Goal: Information Seeking & Learning: Learn about a topic

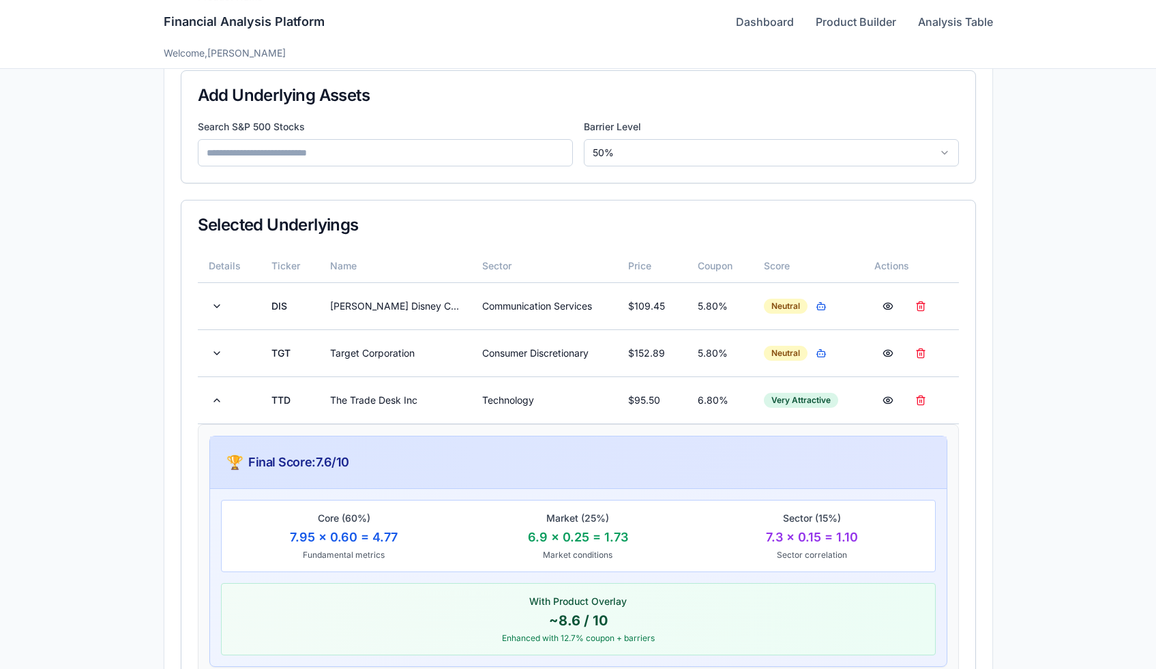
scroll to position [301, 0]
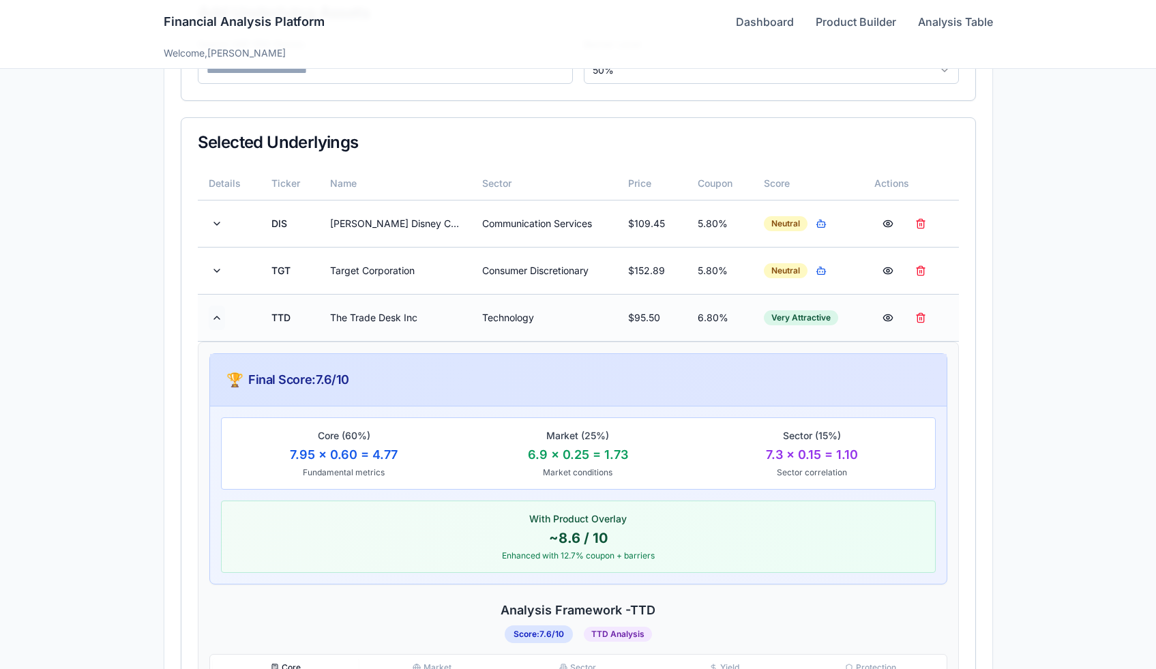
click at [209, 313] on button at bounding box center [217, 317] width 16 height 25
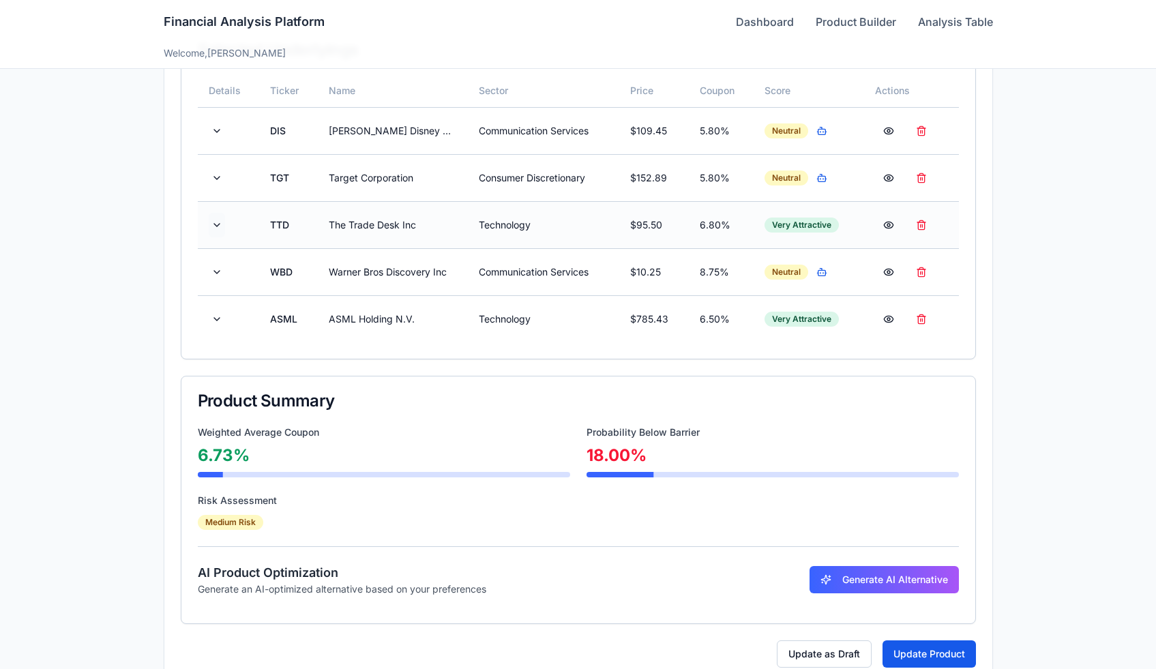
scroll to position [425, 0]
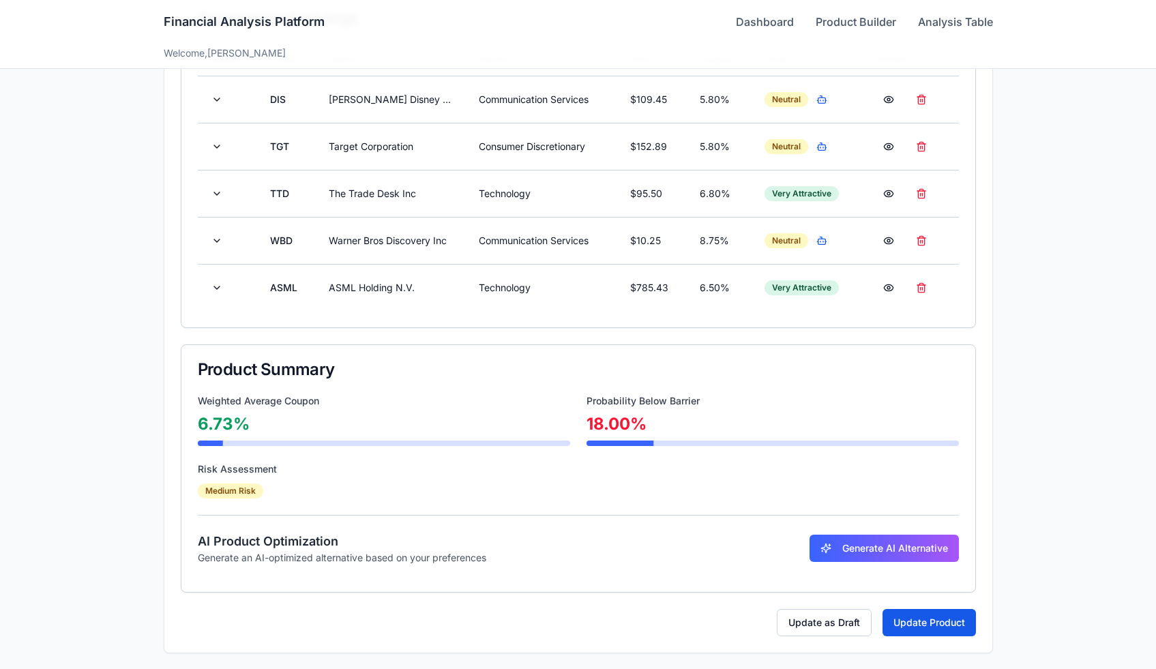
click at [260, 472] on div "Risk Assessment" at bounding box center [578, 469] width 761 height 14
copy div "Risk Assessment"
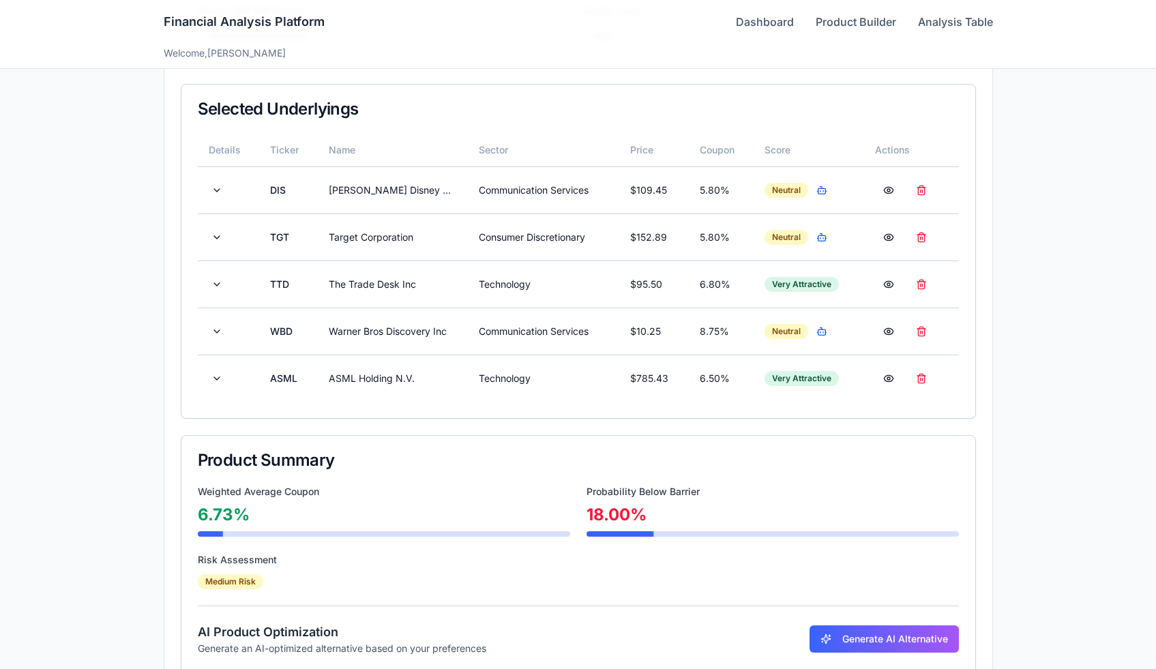
scroll to position [339, 0]
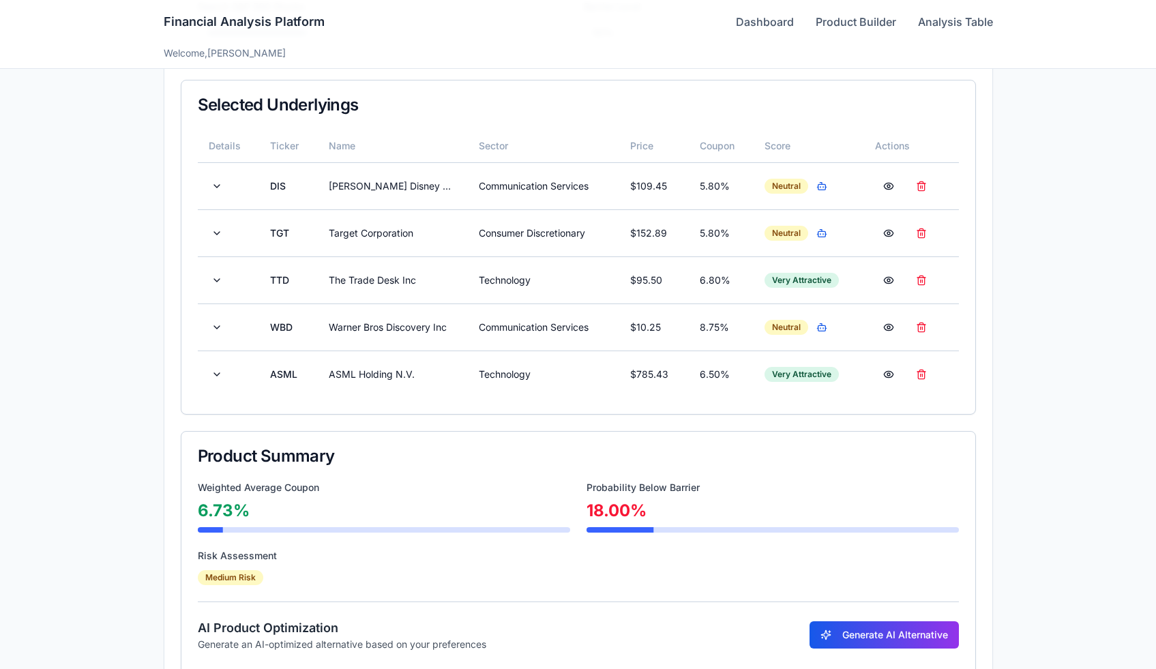
click at [867, 642] on button "Generate AI Alternative" at bounding box center [883, 634] width 149 height 27
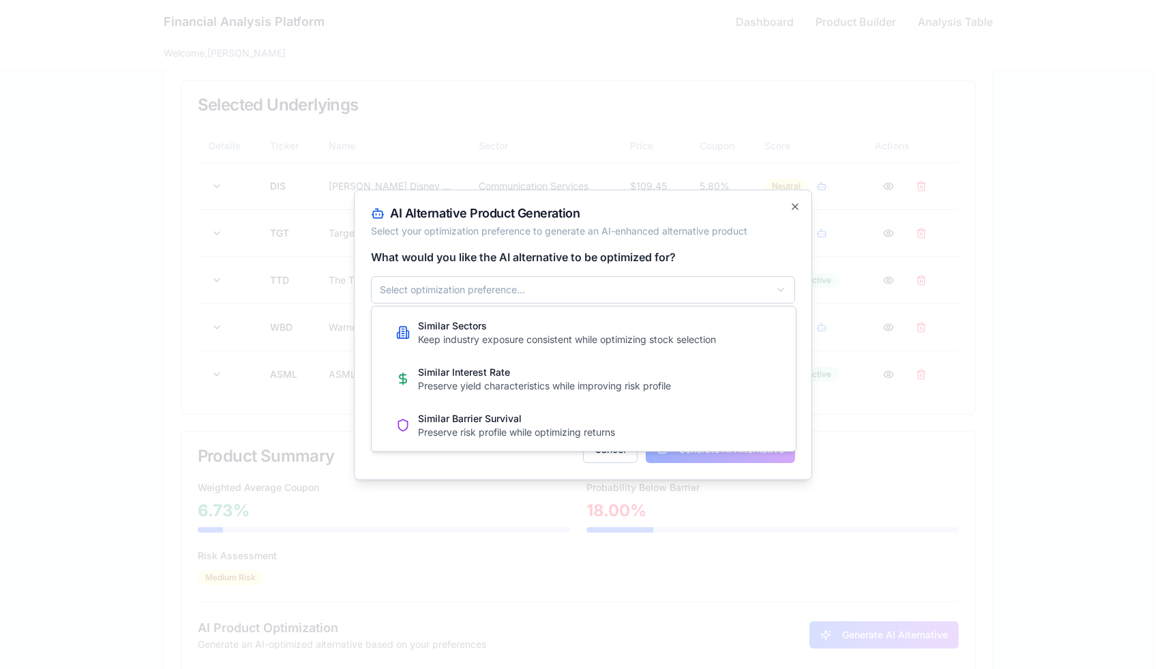
click at [524, 287] on body "**********" at bounding box center [578, 208] width 1156 height 1095
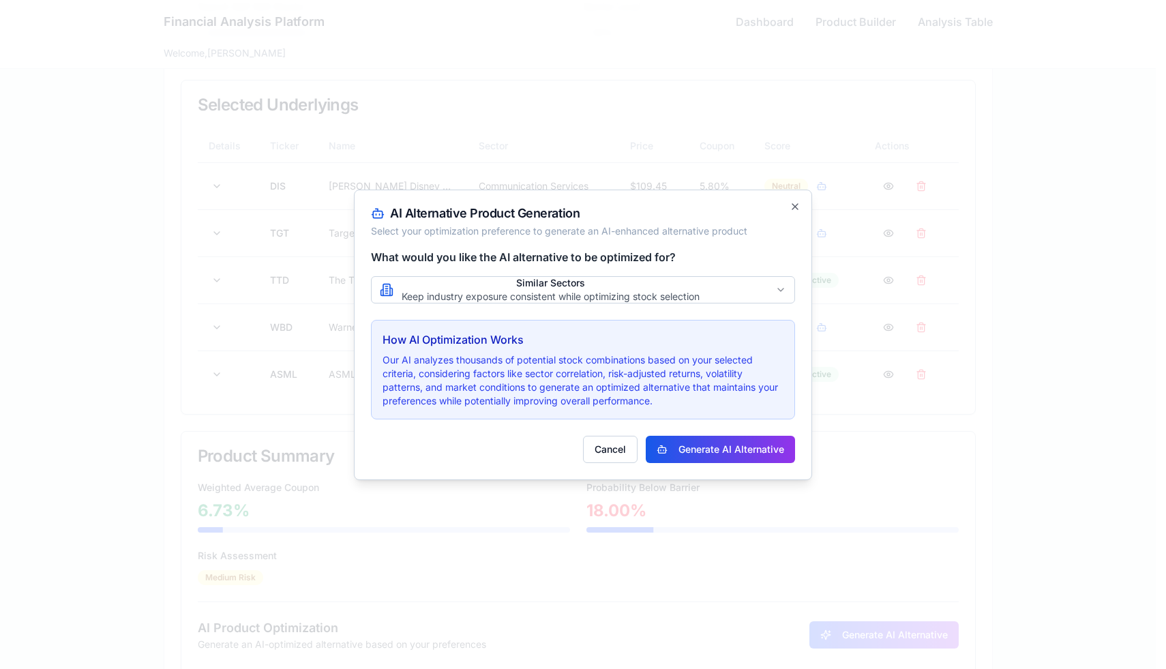
click at [724, 448] on button "Generate AI Alternative" at bounding box center [720, 449] width 149 height 27
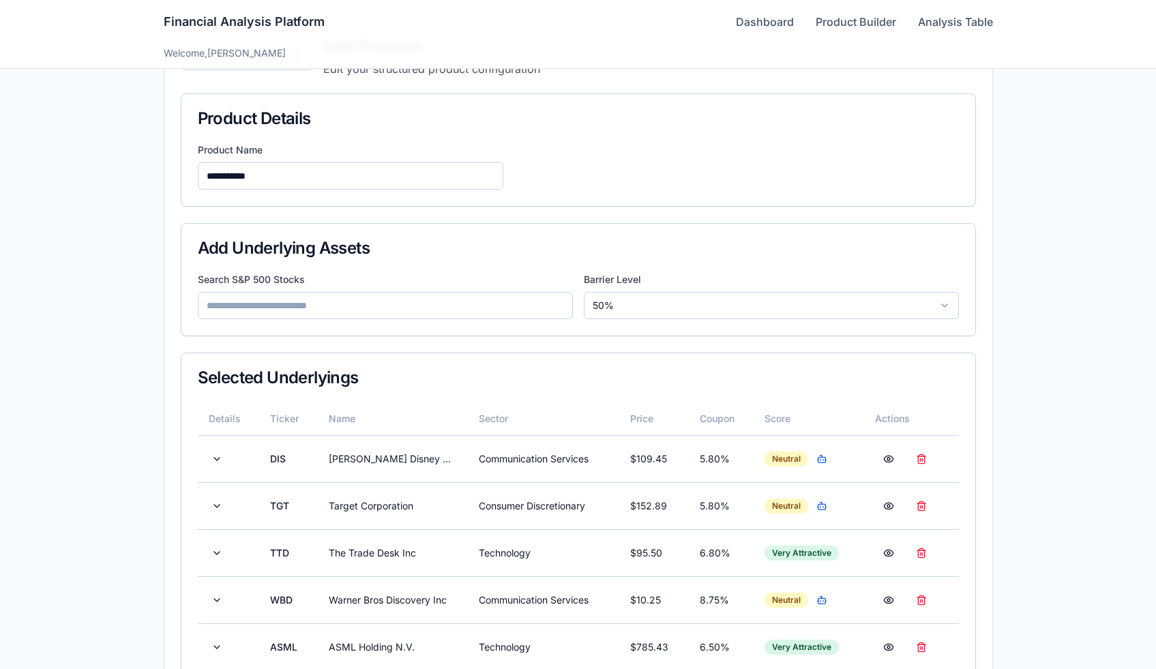
scroll to position [425, 0]
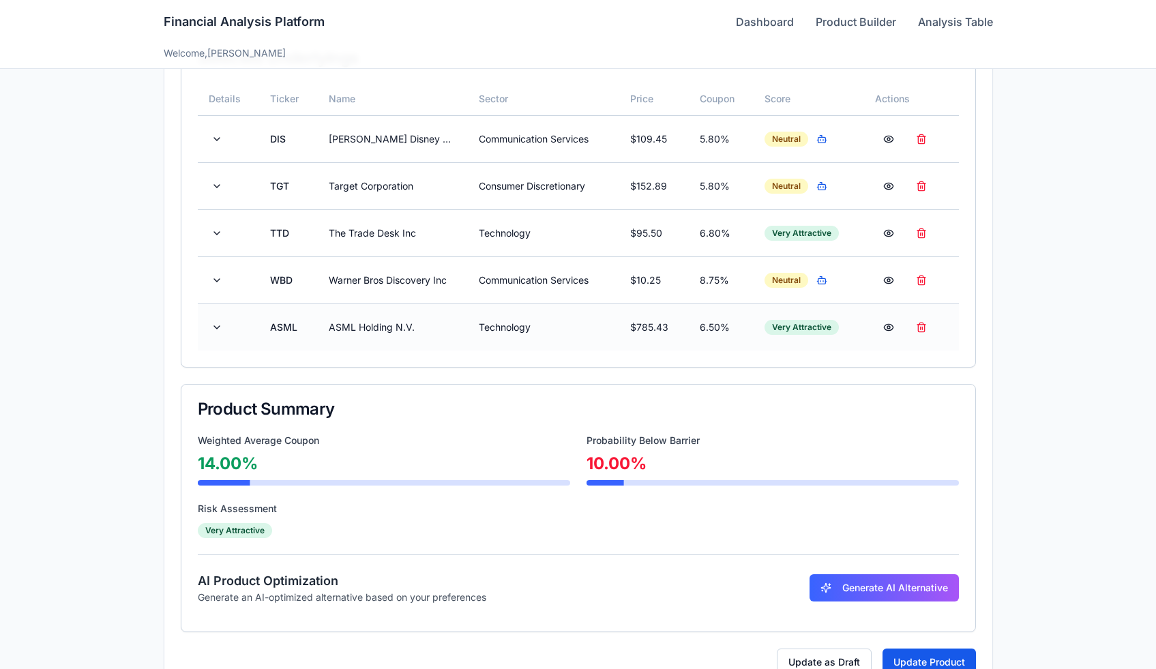
scroll to position [425, 0]
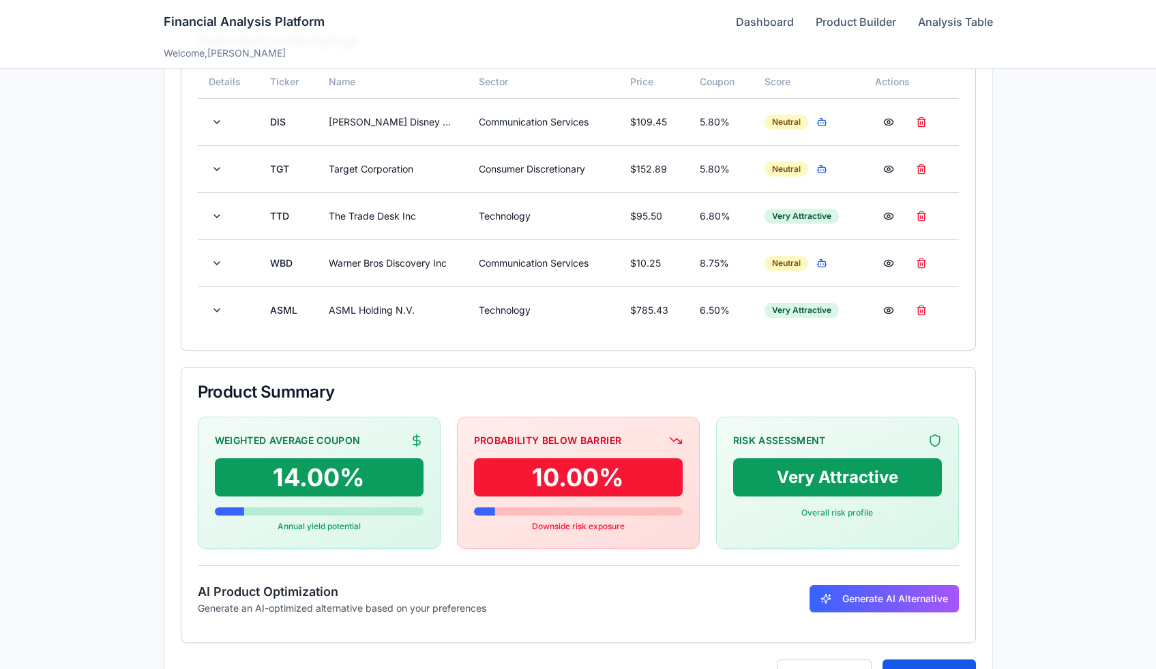
scroll to position [453, 0]
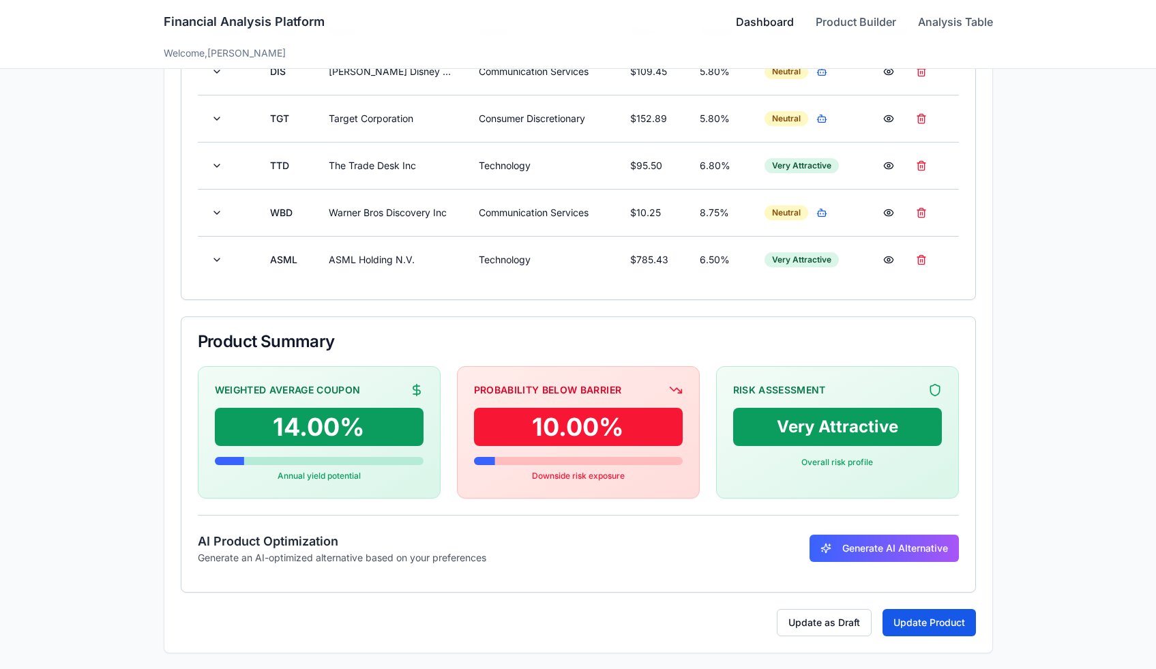
click at [780, 23] on link "Dashboard" at bounding box center [765, 22] width 58 height 16
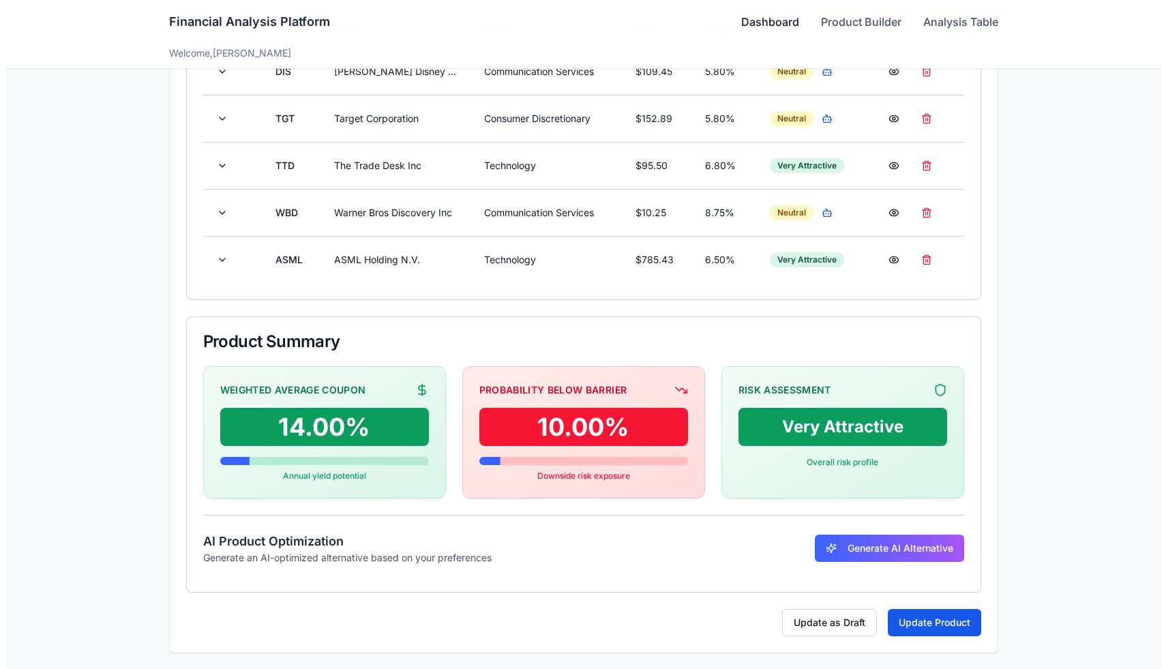
scroll to position [14, 0]
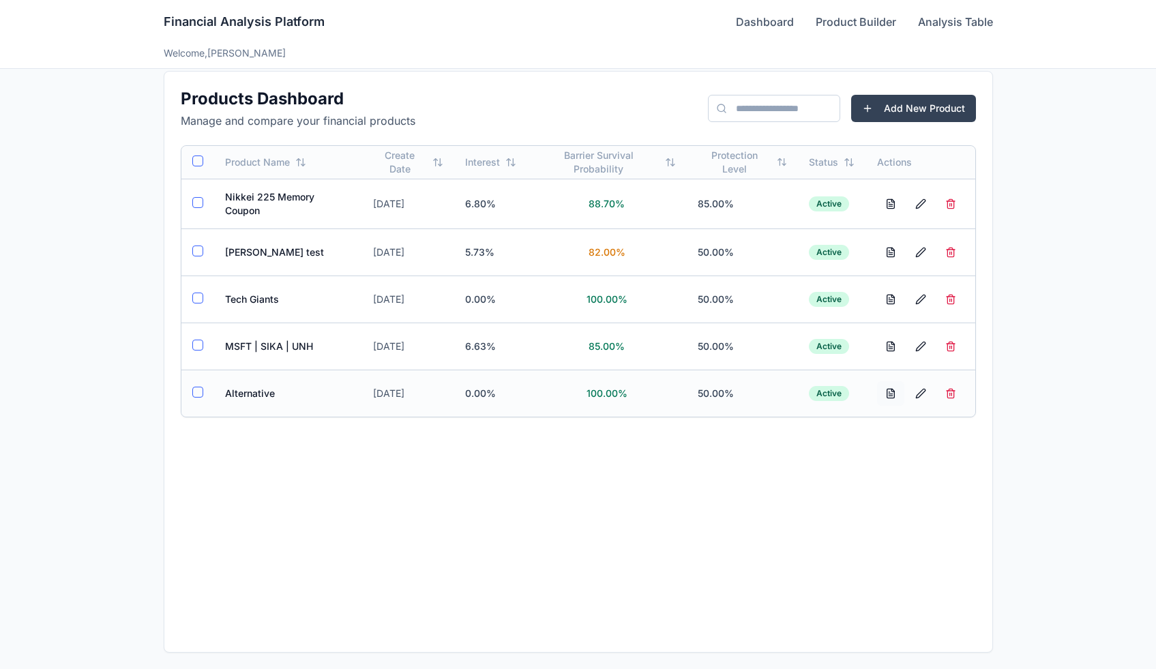
click at [890, 393] on button at bounding box center [890, 393] width 27 height 25
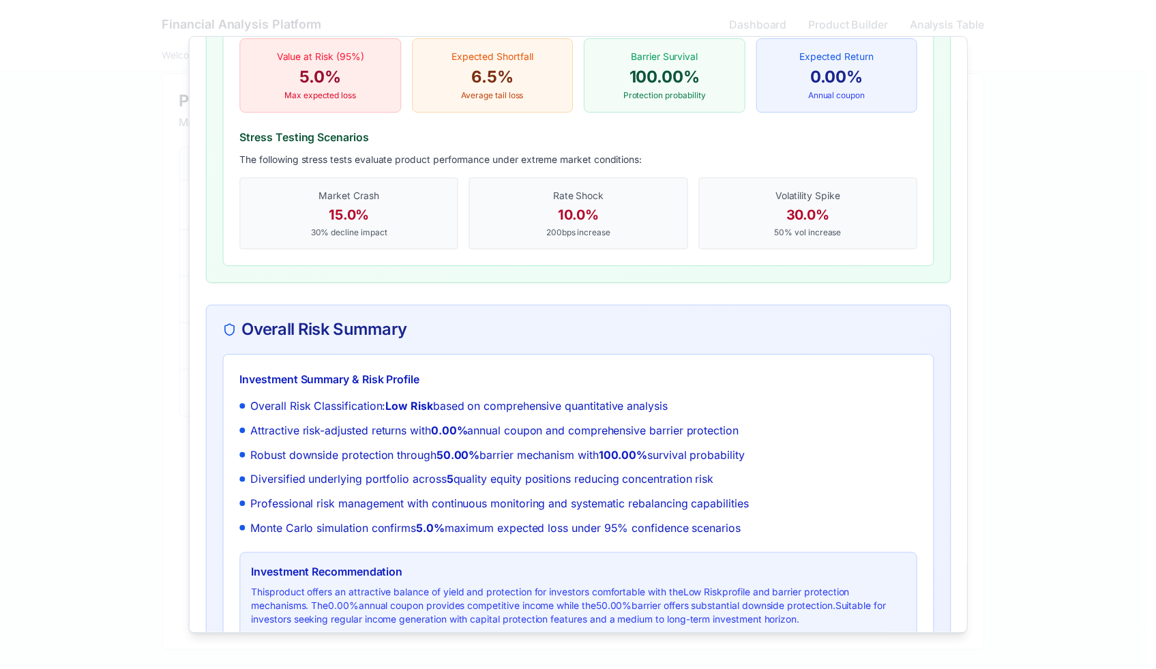
scroll to position [2841, 0]
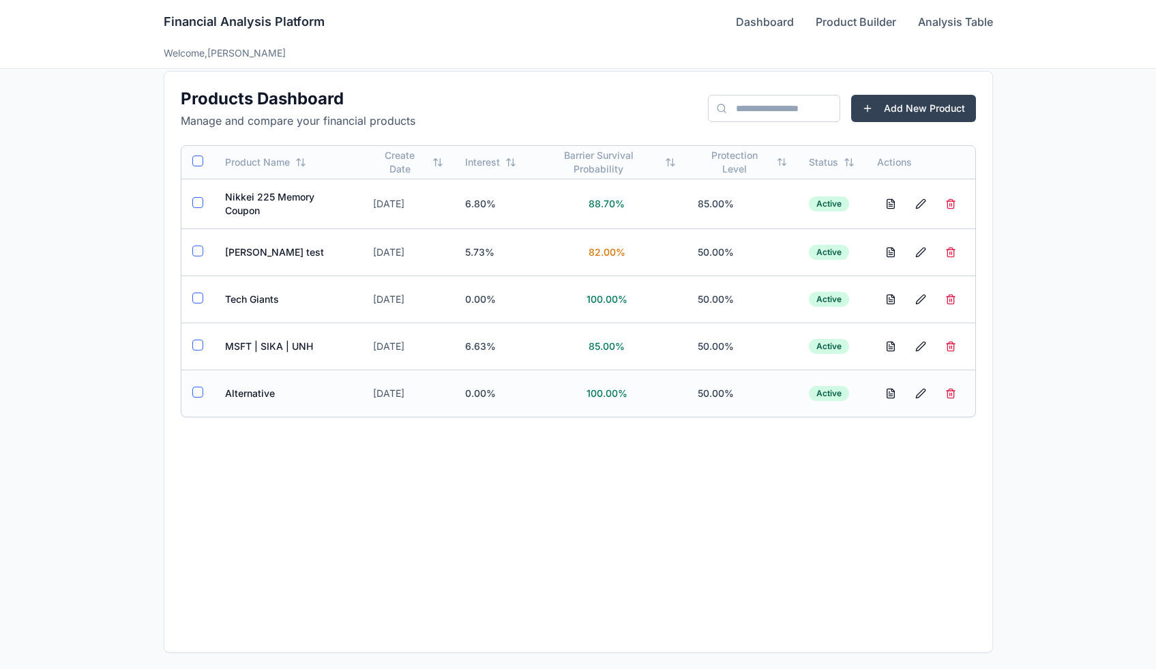
click at [238, 389] on td "Alternative" at bounding box center [288, 393] width 148 height 47
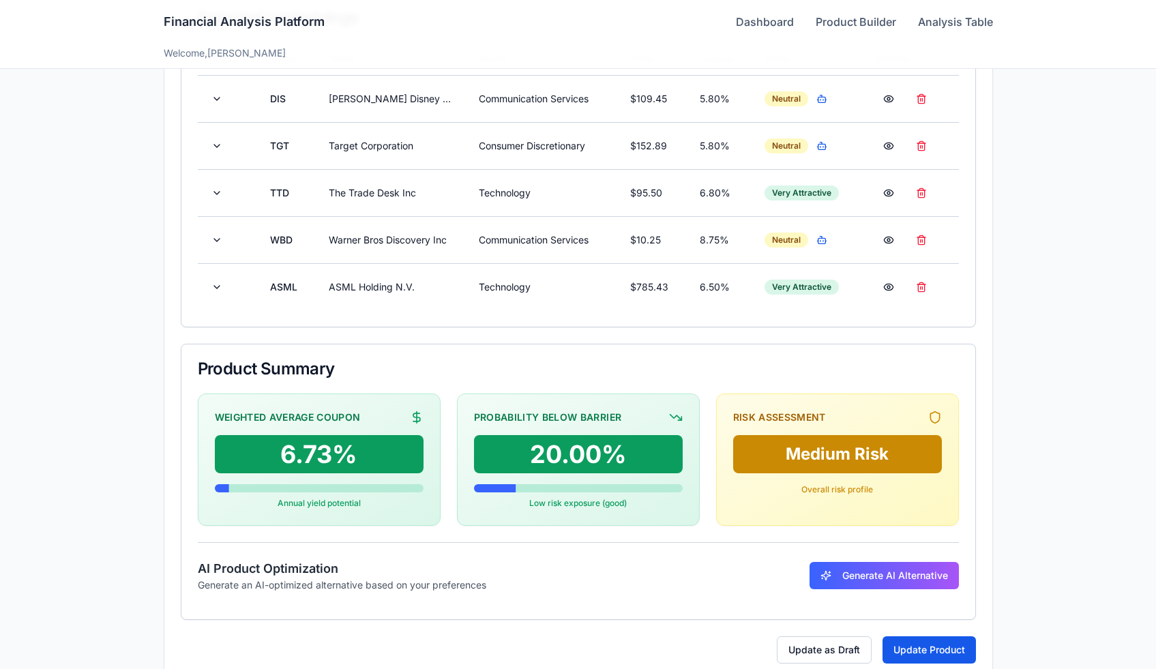
scroll to position [453, 0]
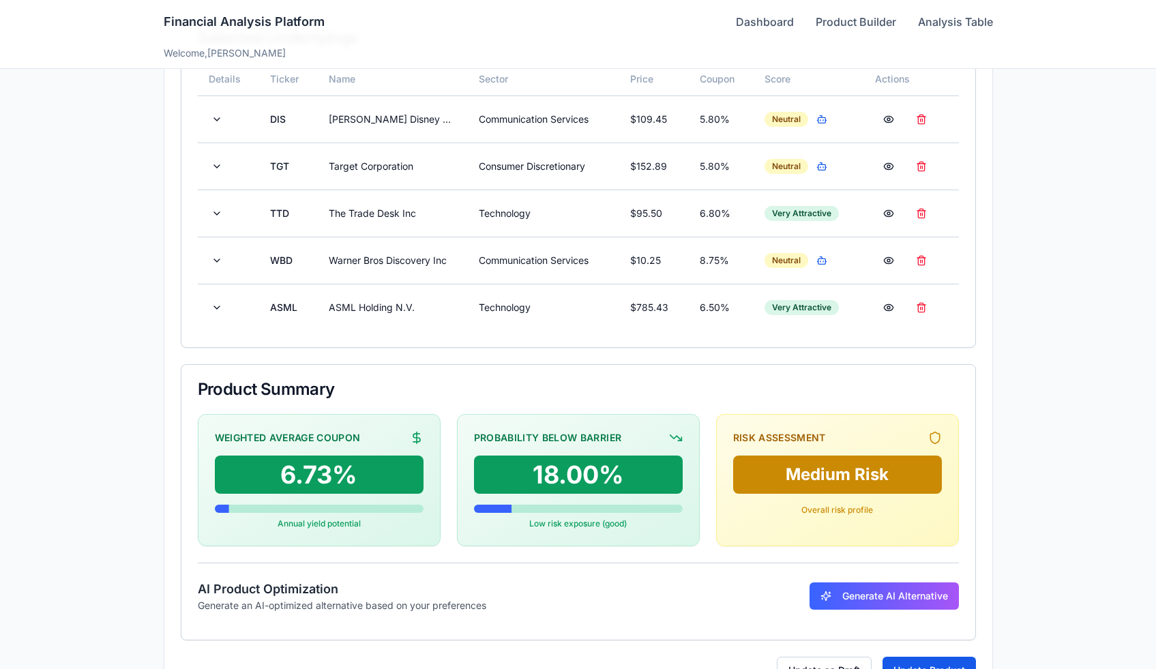
scroll to position [453, 0]
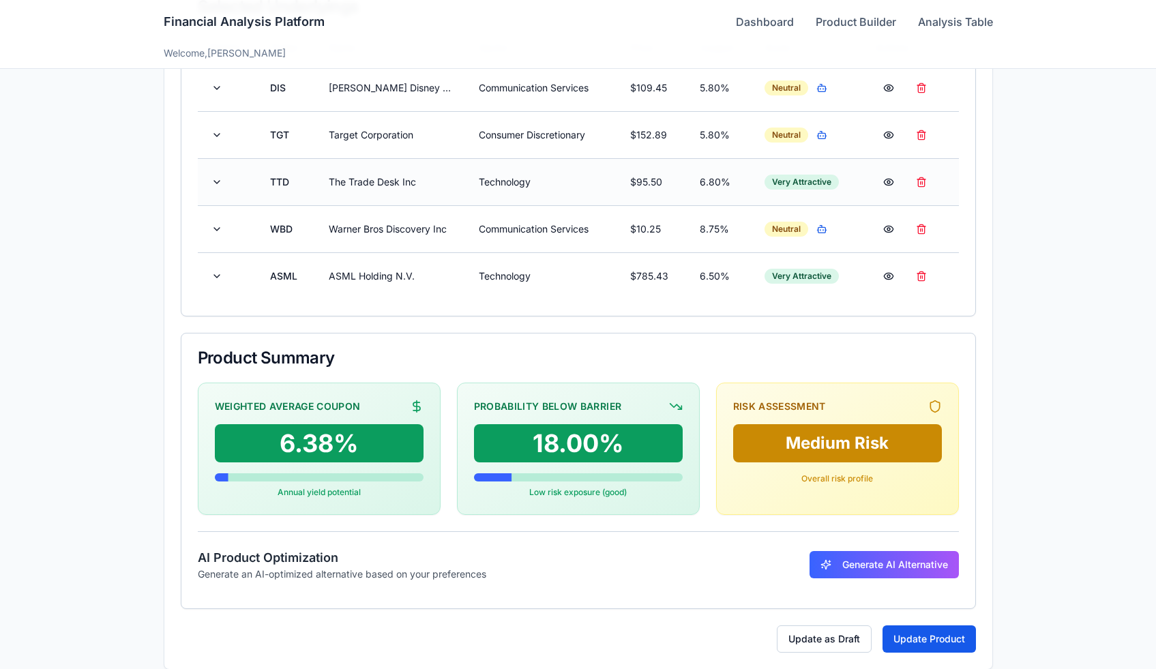
scroll to position [439, 0]
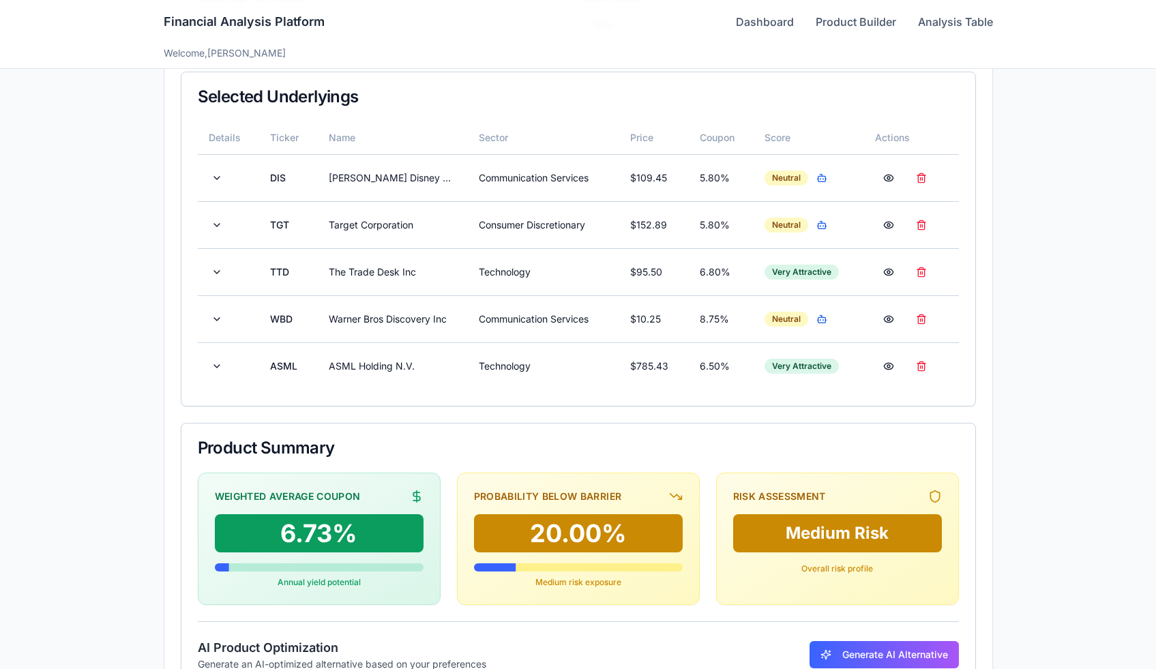
scroll to position [352, 0]
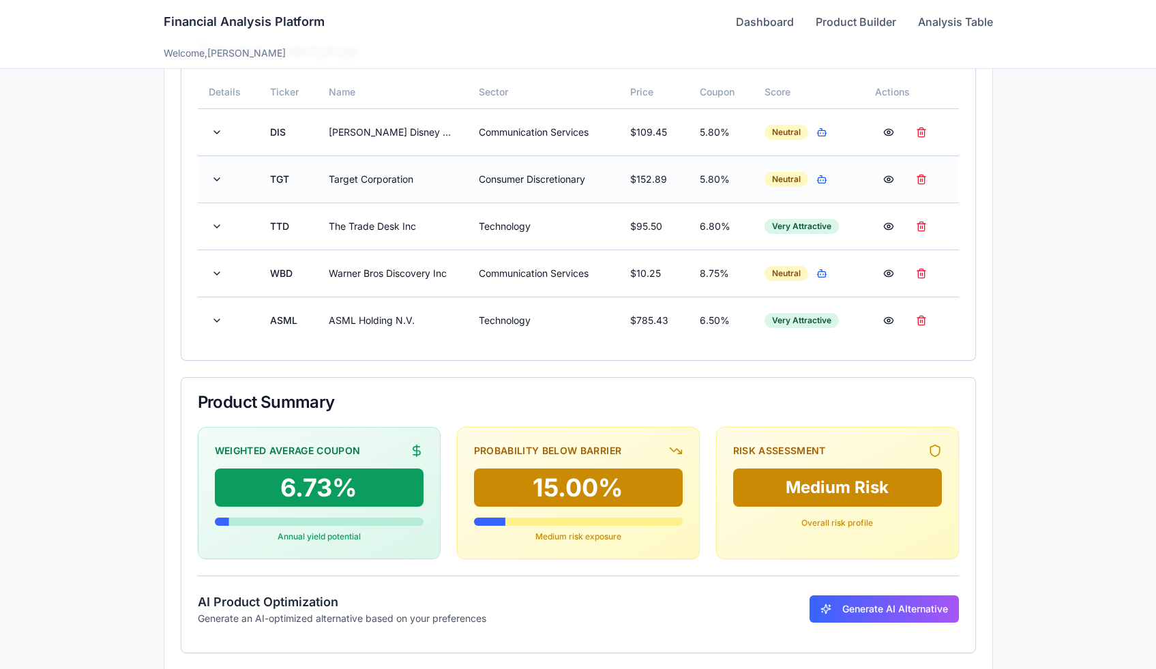
scroll to position [453, 0]
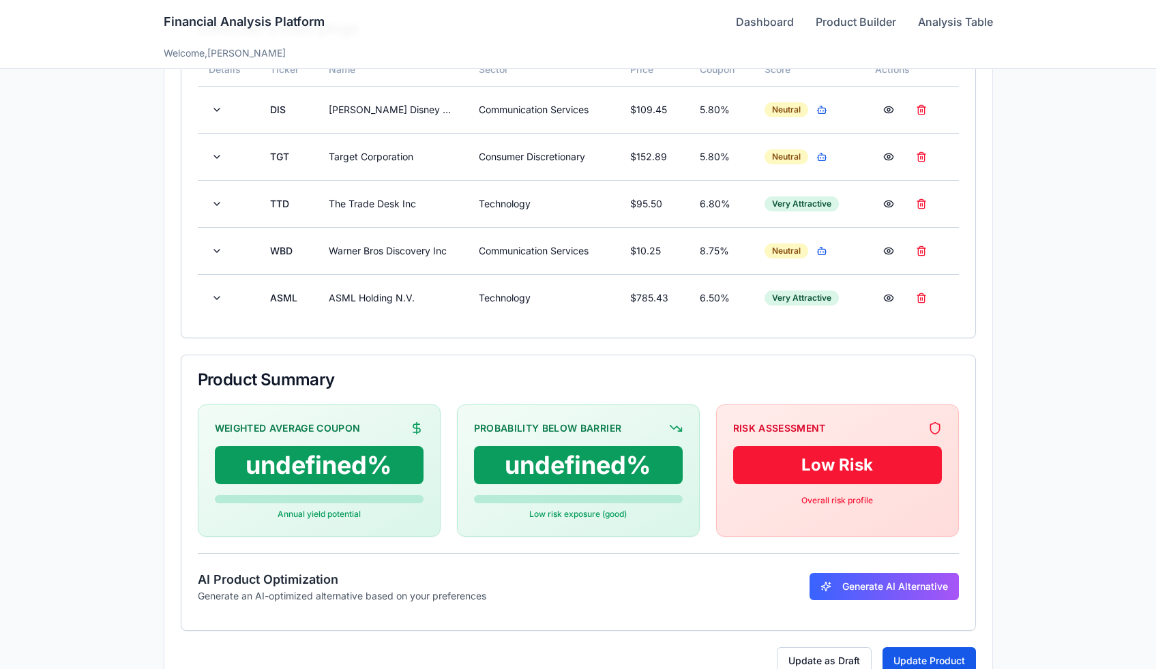
scroll to position [453, 0]
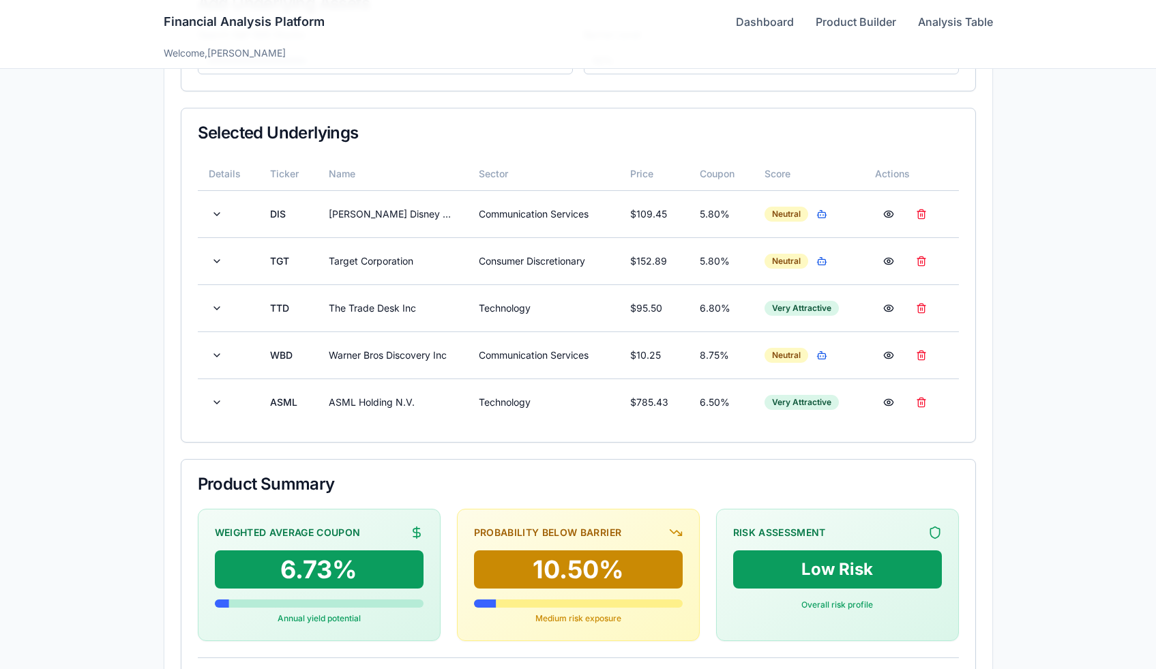
scroll to position [453, 0]
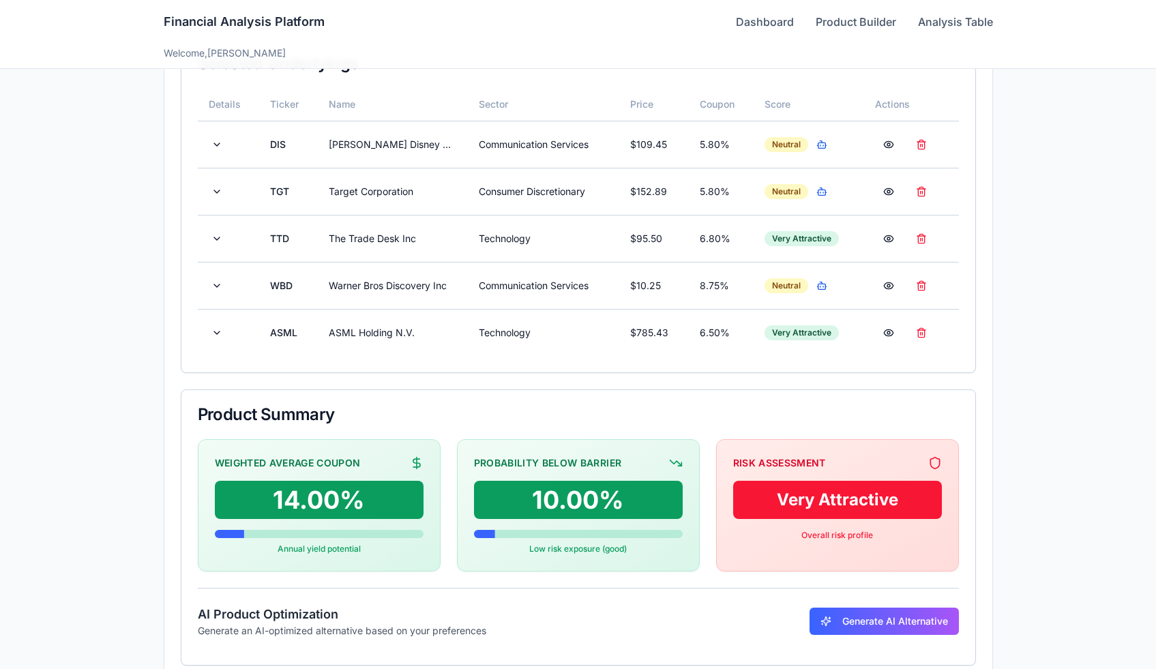
scroll to position [453, 0]
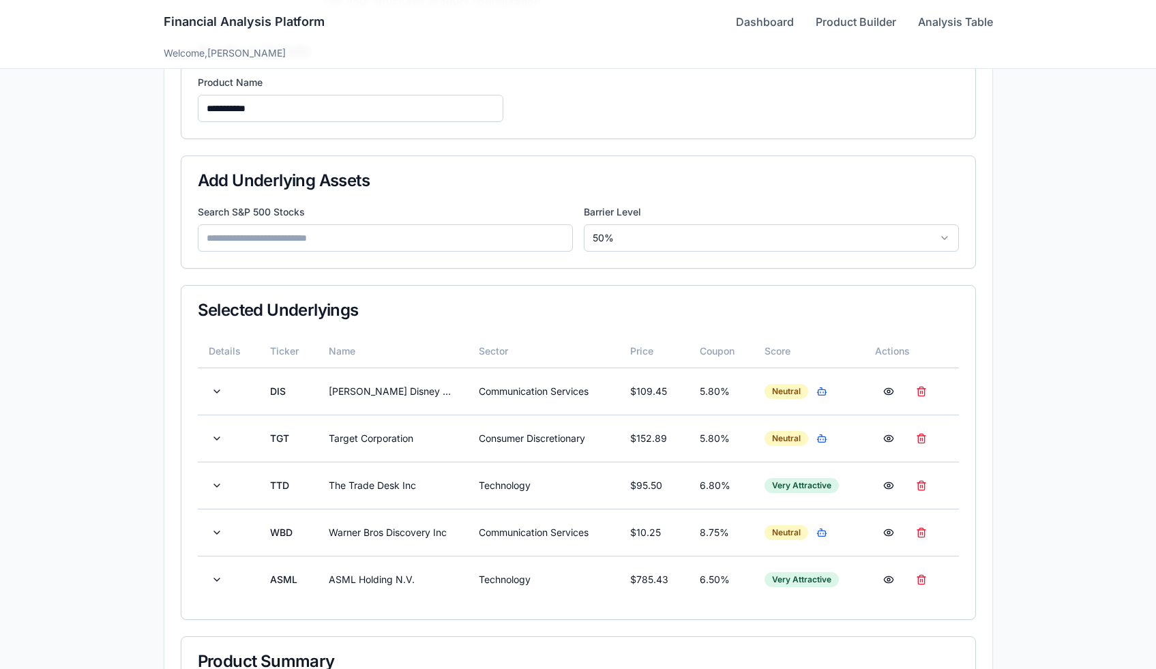
scroll to position [453, 0]
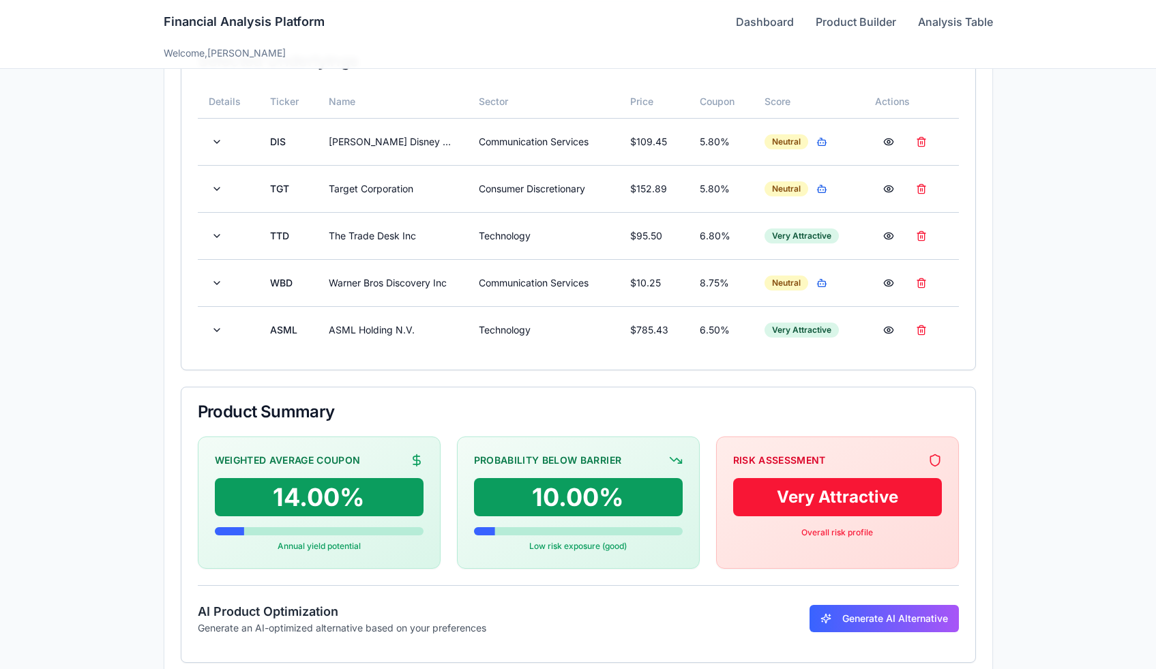
scroll to position [453, 0]
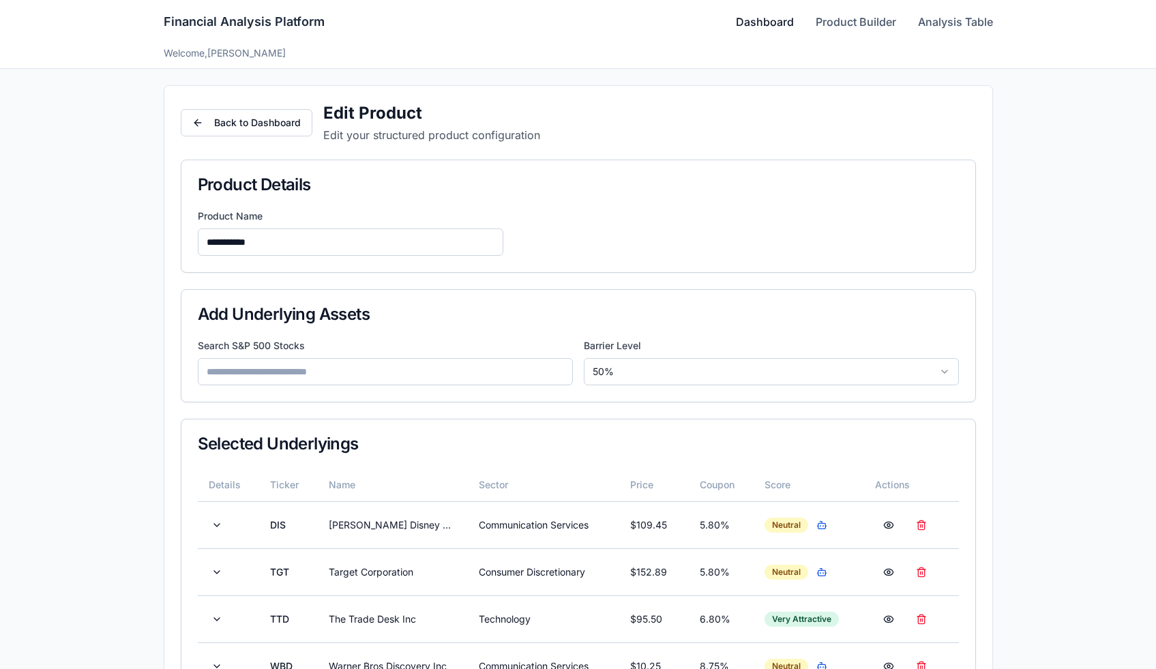
click at [784, 25] on link "Dashboard" at bounding box center [765, 22] width 58 height 16
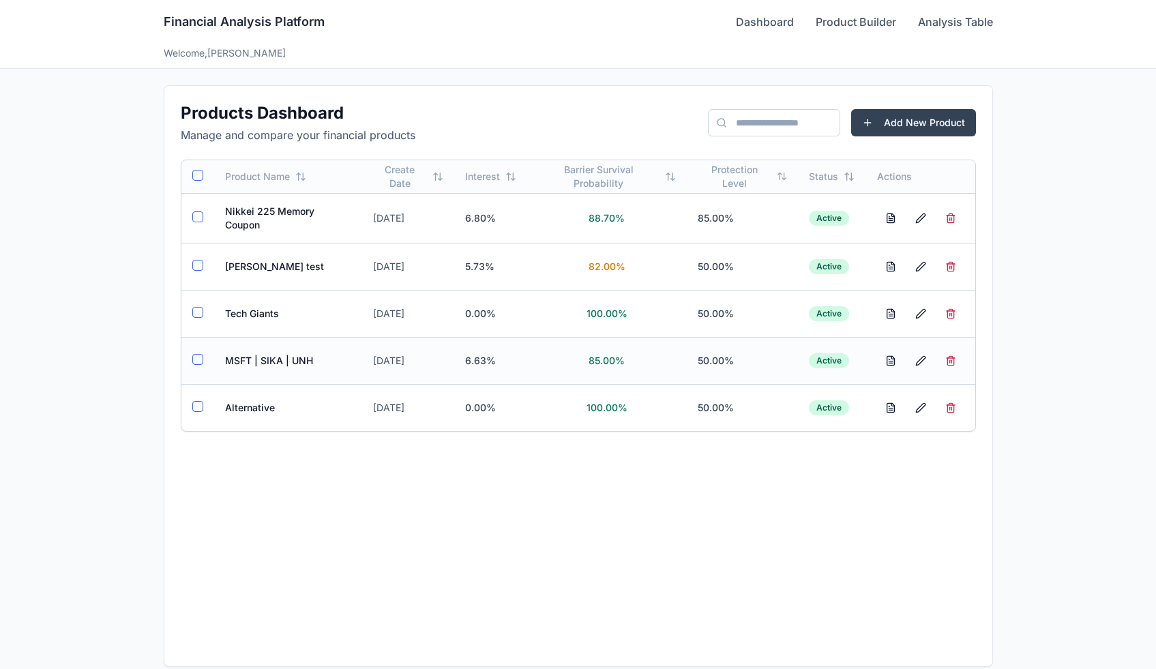
click at [237, 357] on td "MSFT | SIKA | UNH" at bounding box center [288, 360] width 148 height 47
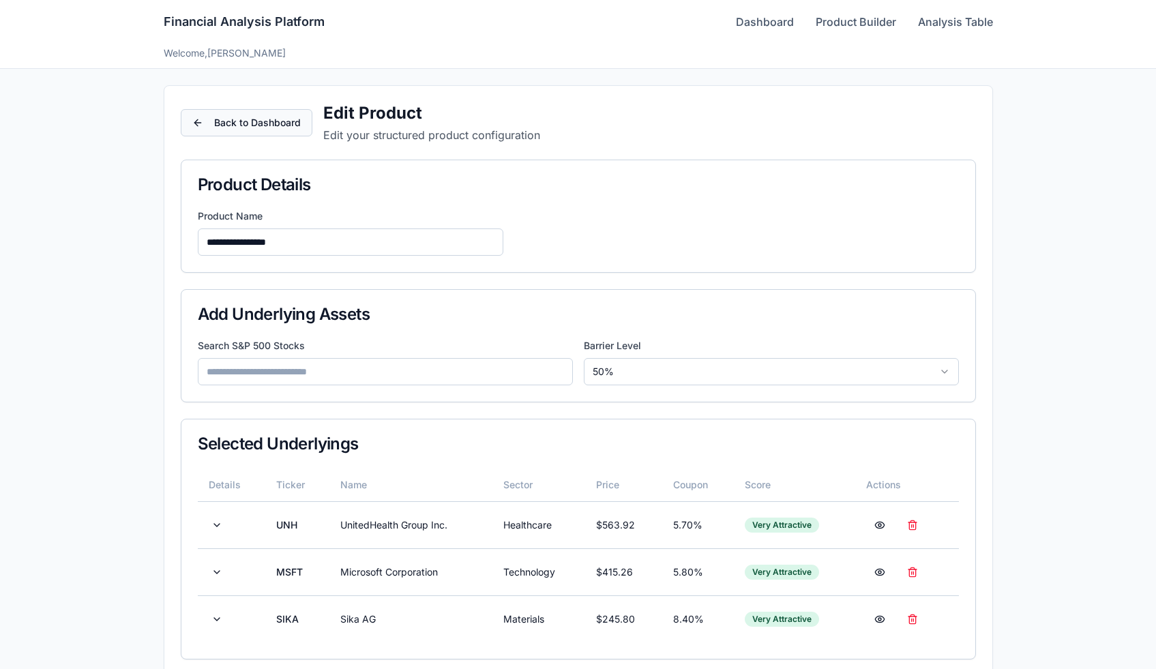
click at [275, 118] on button "Back to Dashboard" at bounding box center [247, 122] width 132 height 27
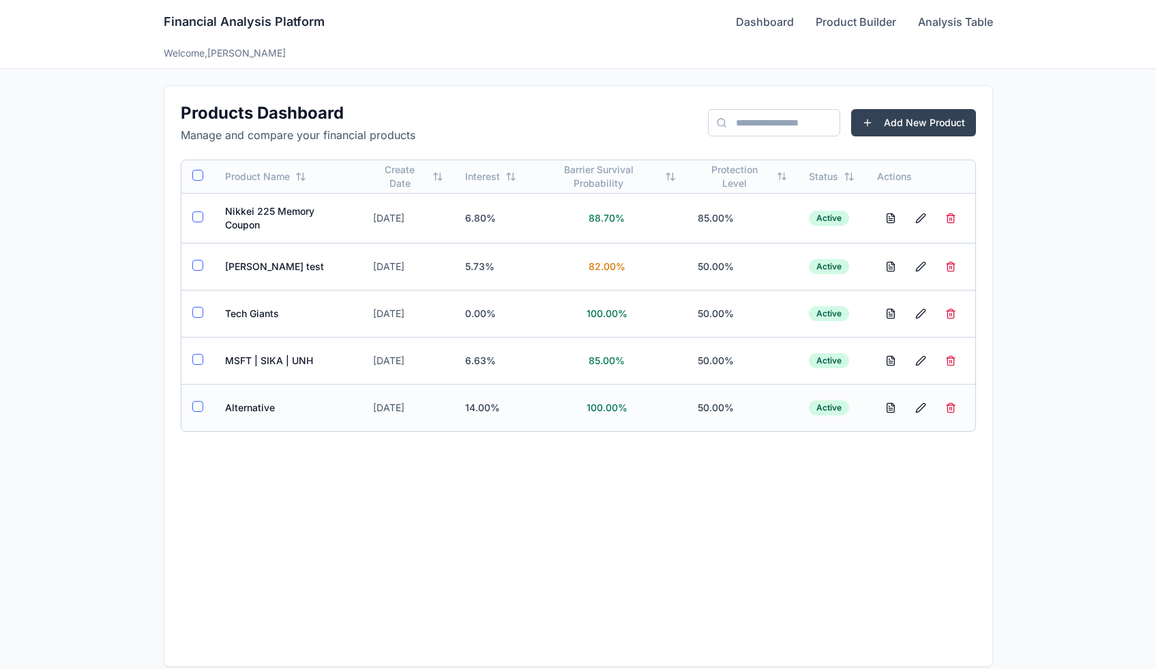
click at [261, 411] on td "Alternative" at bounding box center [288, 407] width 148 height 47
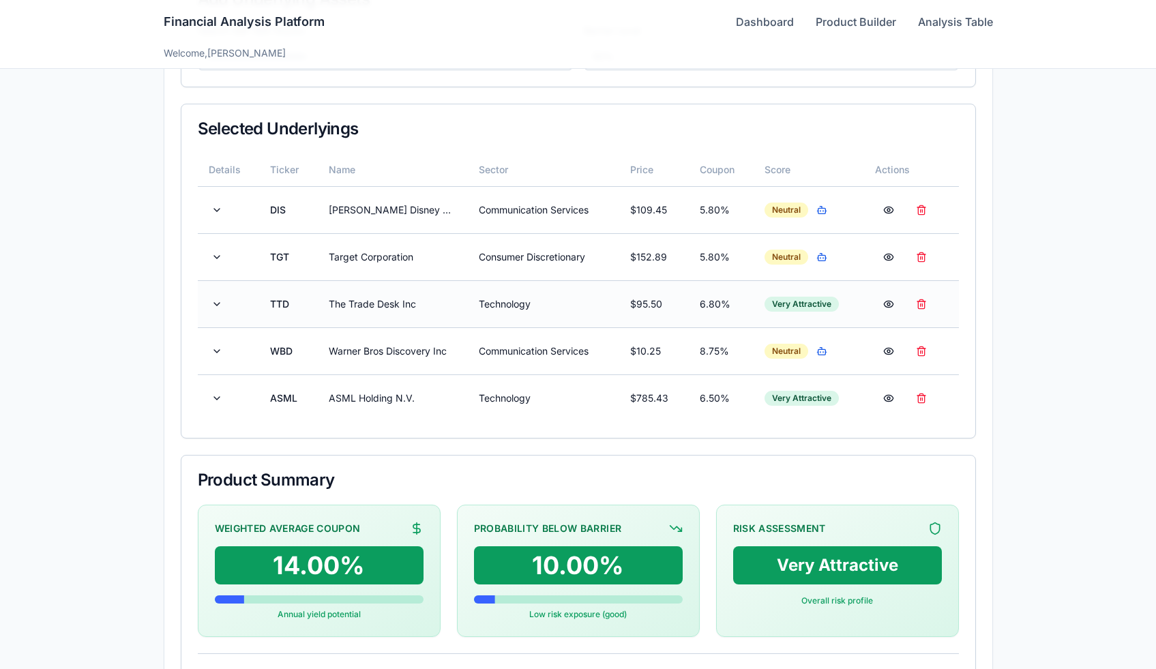
scroll to position [322, 0]
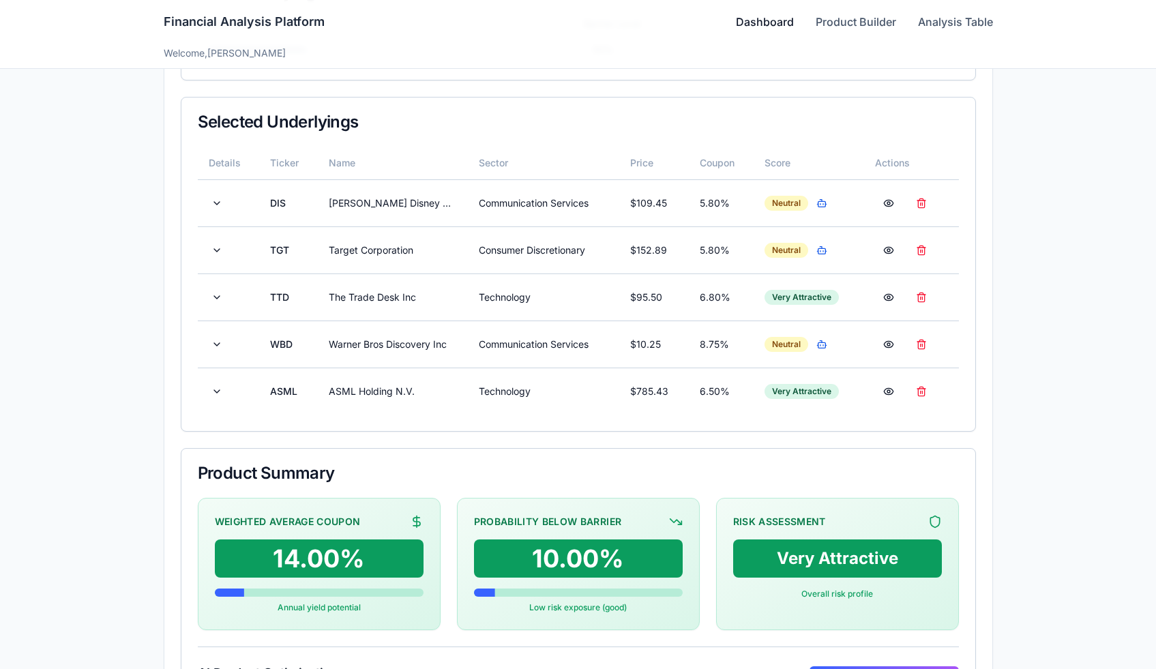
click at [764, 25] on link "Dashboard" at bounding box center [765, 22] width 58 height 16
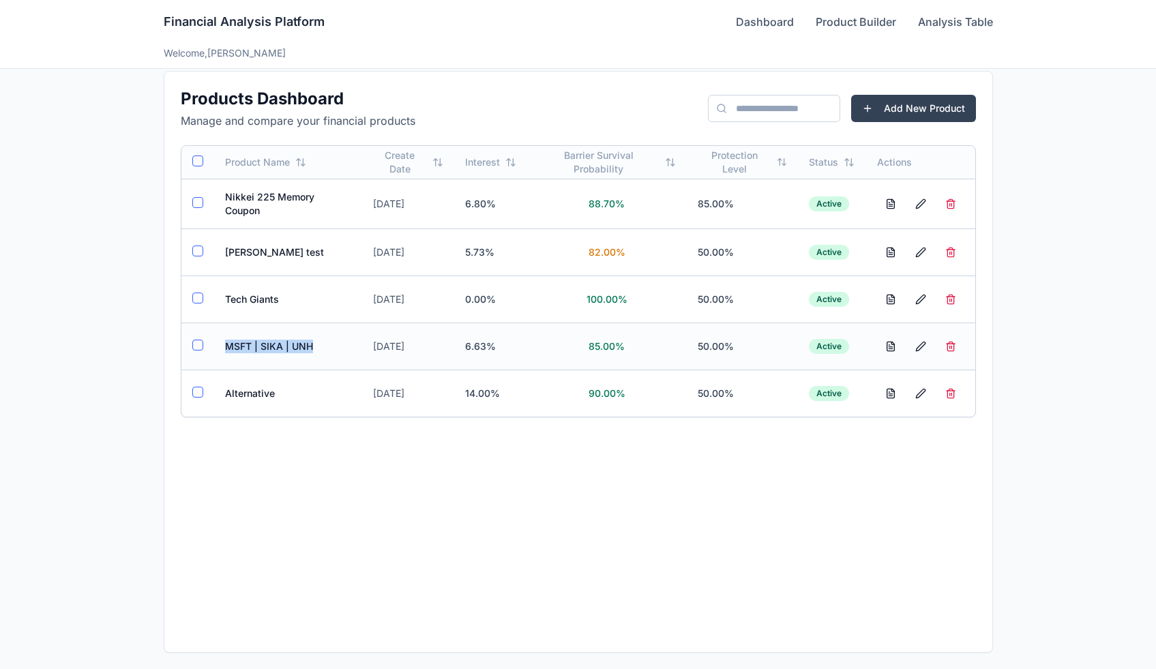
drag, startPoint x: 340, startPoint y: 343, endPoint x: 204, endPoint y: 344, distance: 135.7
click at [204, 344] on tr "MSFT | SIKA | UNH Aug 19, 2025 6.63% 85.00% 50.00% Active" at bounding box center [578, 345] width 794 height 47
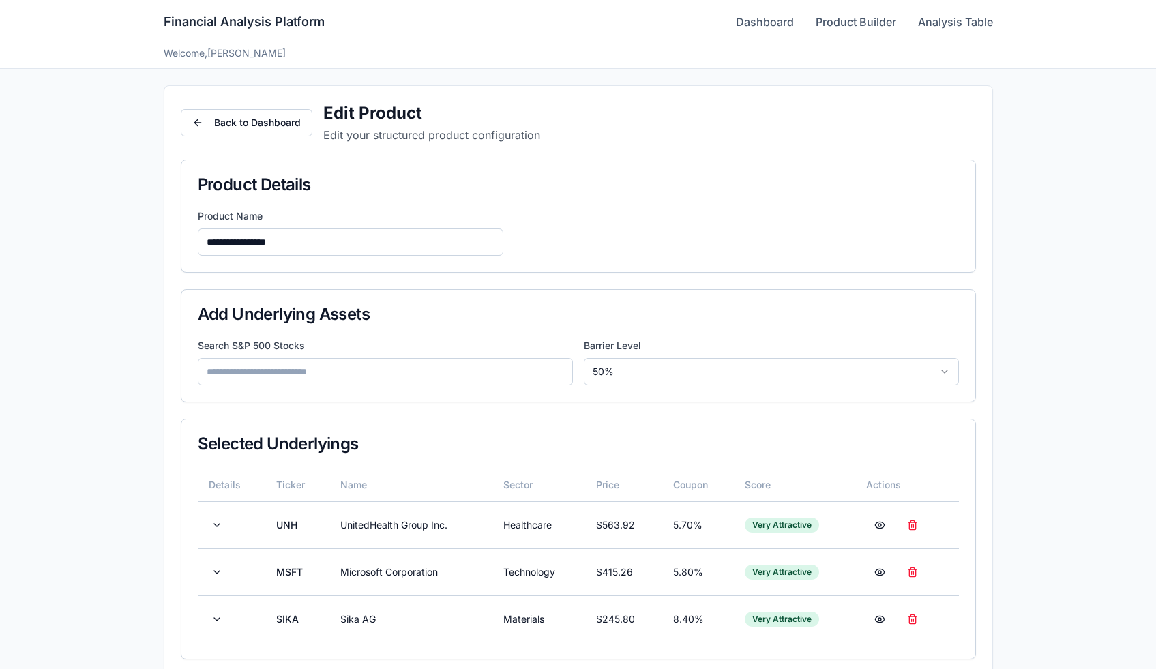
click at [274, 250] on input "**********" at bounding box center [350, 241] width 305 height 27
click at [744, 20] on link "Dashboard" at bounding box center [765, 22] width 58 height 16
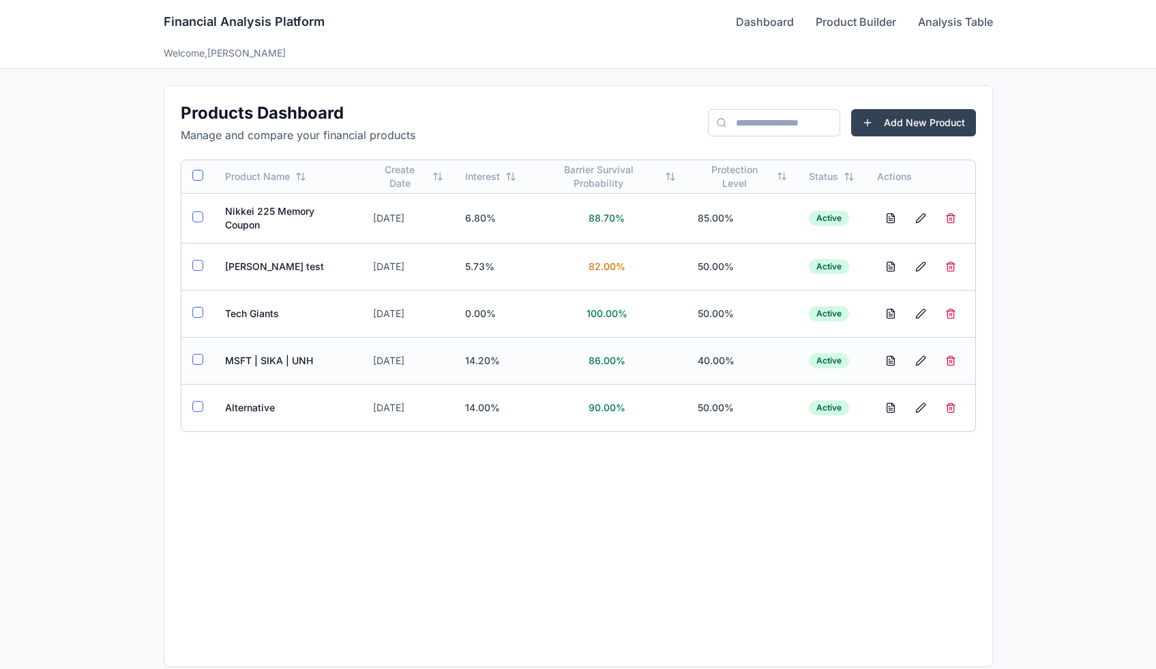
click at [307, 346] on td "MSFT | SIKA | UNH" at bounding box center [288, 360] width 148 height 47
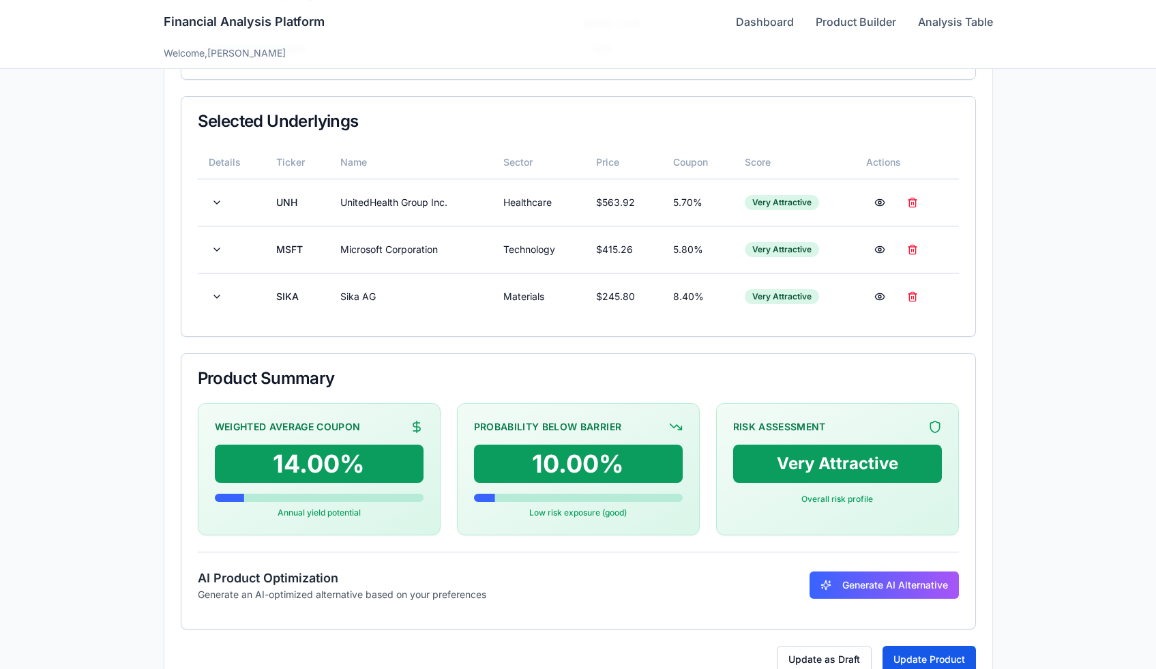
scroll to position [359, 0]
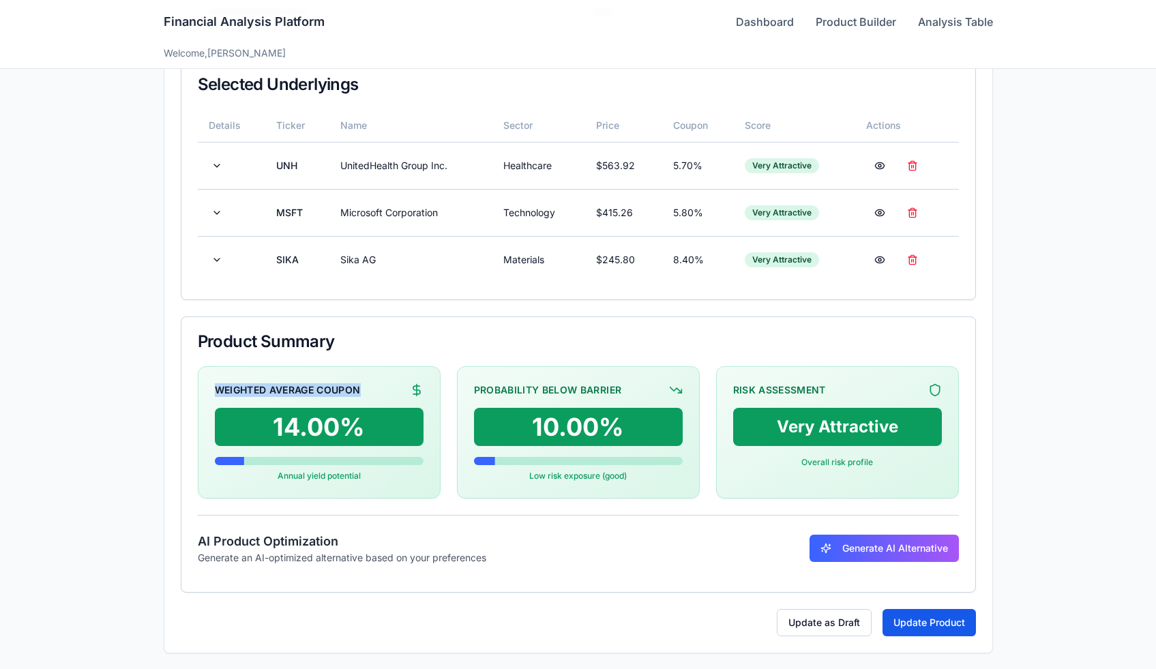
drag, startPoint x: 213, startPoint y: 387, endPoint x: 374, endPoint y: 391, distance: 161.0
click at [374, 391] on div "Weighted Average Coupon 14.00% Annual yield potential" at bounding box center [319, 432] width 243 height 132
copy div "Weighted Average Coupon"
drag, startPoint x: 470, startPoint y: 384, endPoint x: 623, endPoint y: 386, distance: 153.4
click at [623, 386] on div "Probability Below Barrier 10.00% Low risk exposure (good)" at bounding box center [578, 432] width 243 height 132
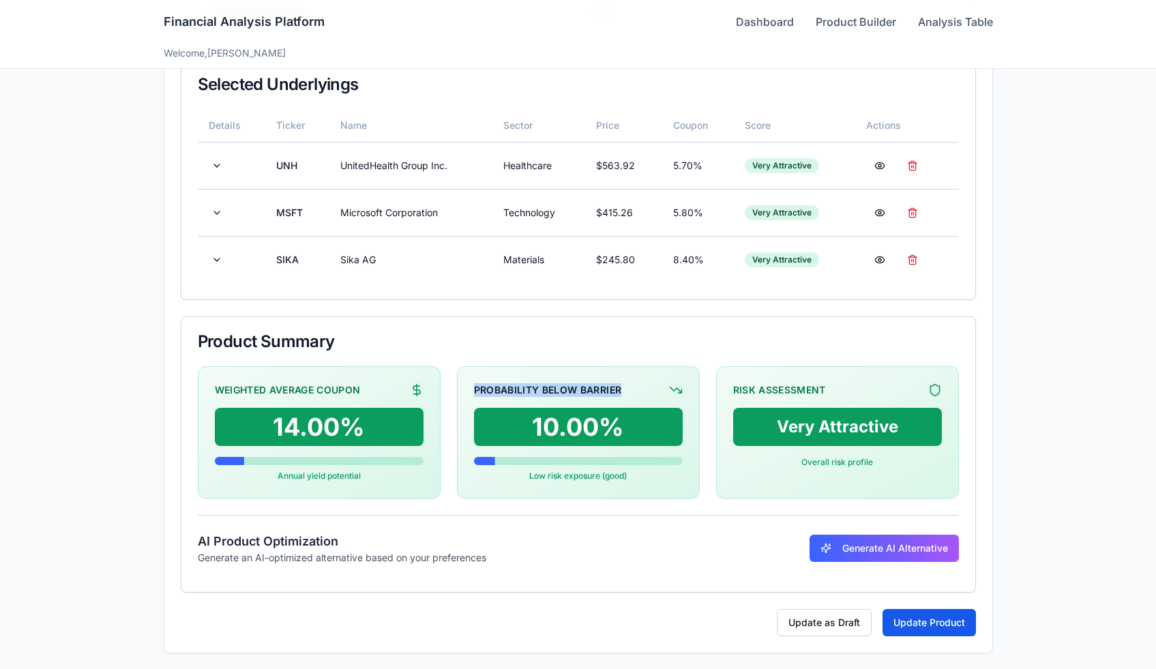
copy div "Probability Below Barrier"
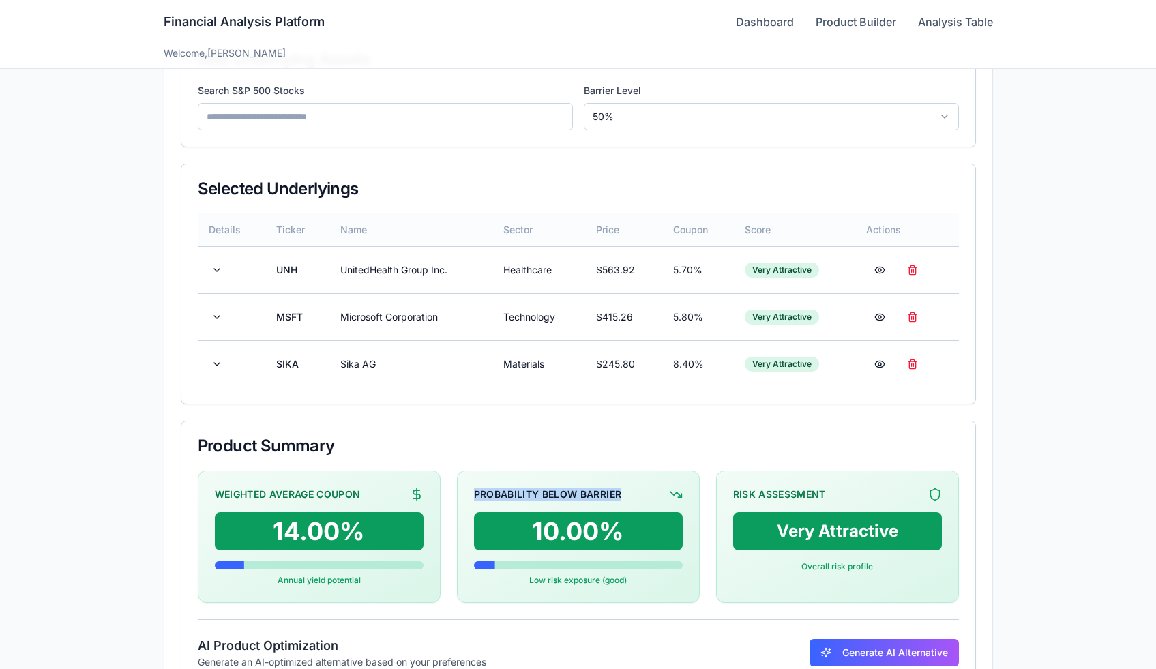
scroll to position [254, 0]
click at [744, 492] on div "Risk Assessment" at bounding box center [779, 495] width 93 height 14
copy div "Risk Assessment"
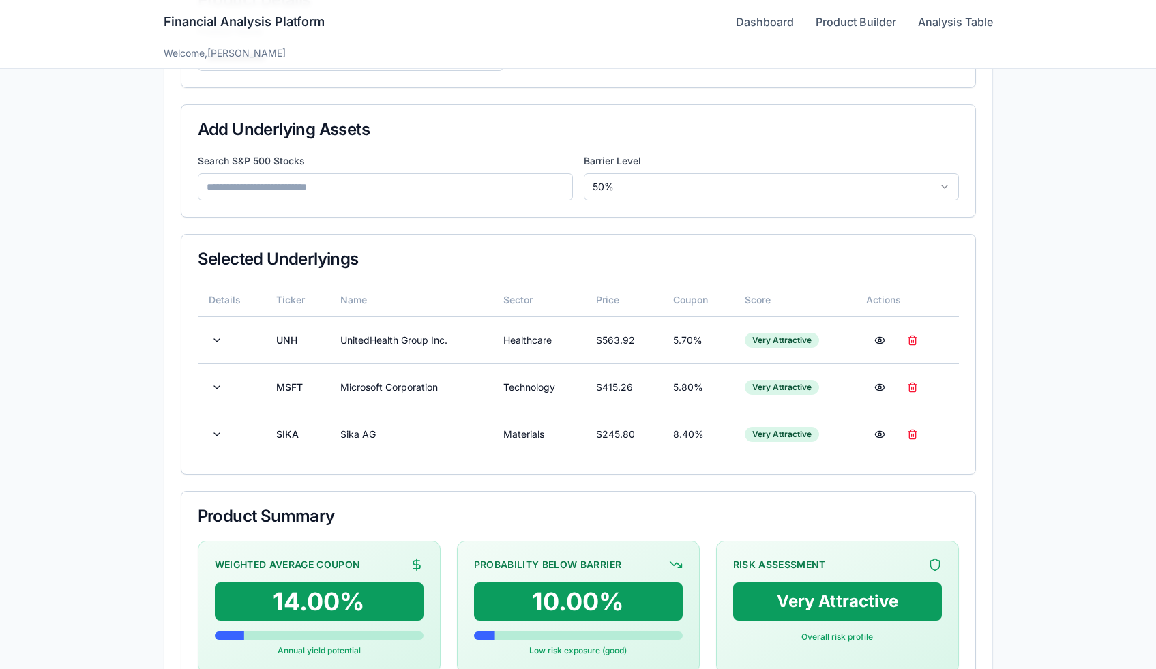
scroll to position [359, 0]
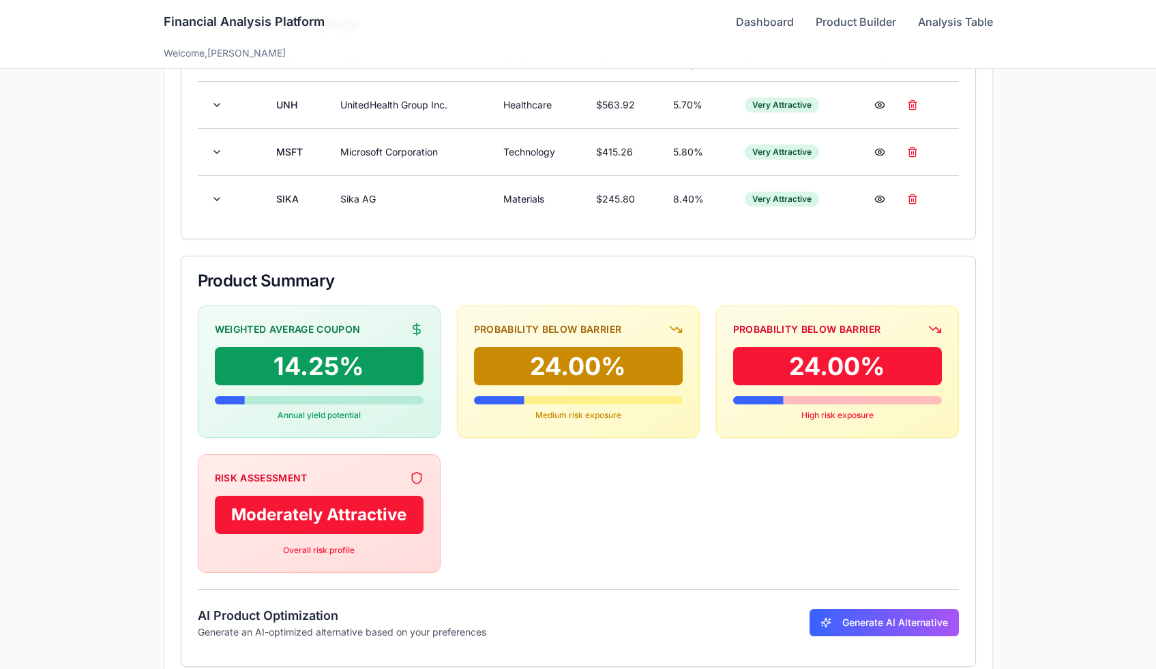
scroll to position [421, 0]
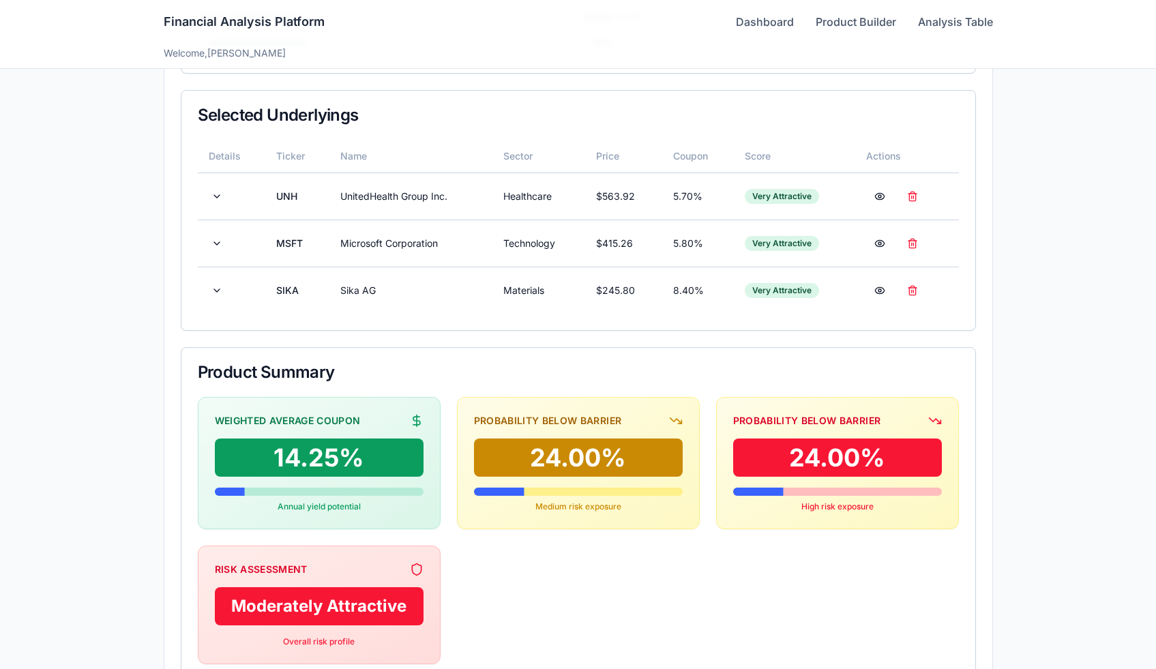
scroll to position [494, 0]
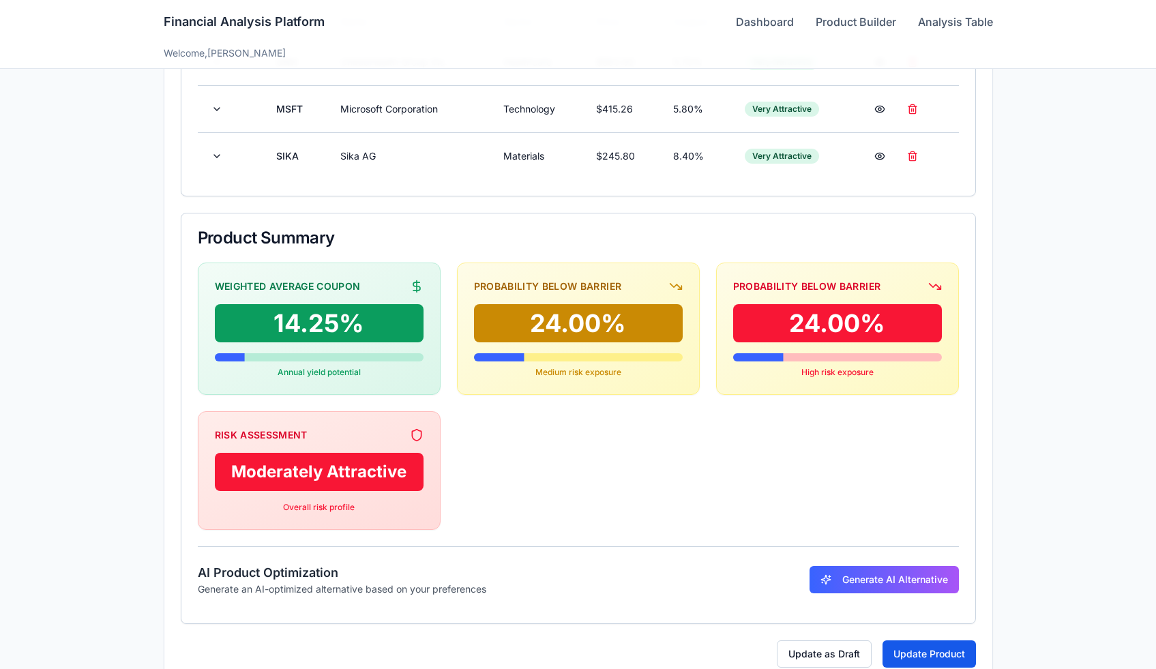
scroll to position [494, 0]
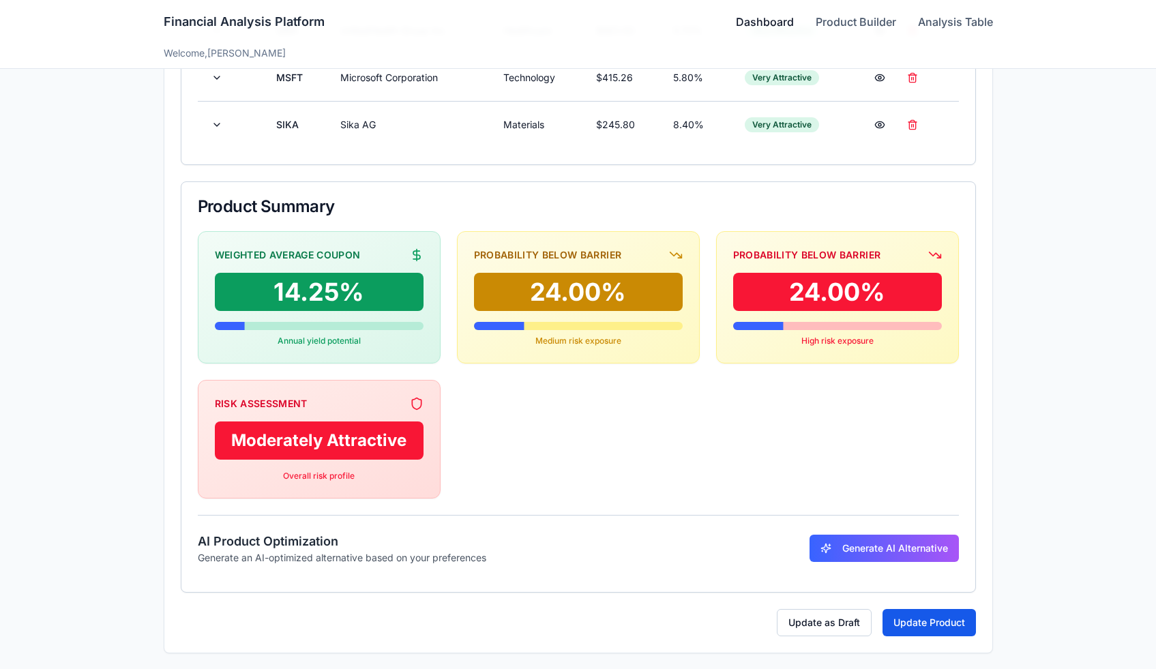
drag, startPoint x: 0, startPoint y: 0, endPoint x: 753, endPoint y: 23, distance: 753.7
click at [753, 23] on link "Dashboard" at bounding box center [765, 22] width 58 height 16
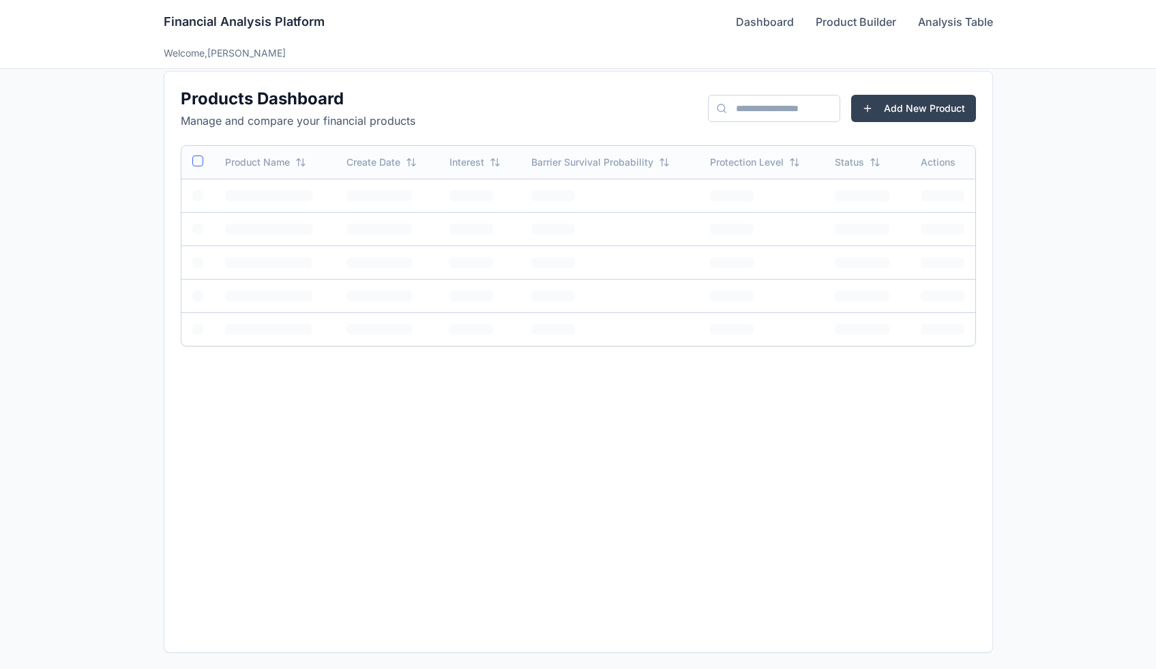
scroll to position [14, 0]
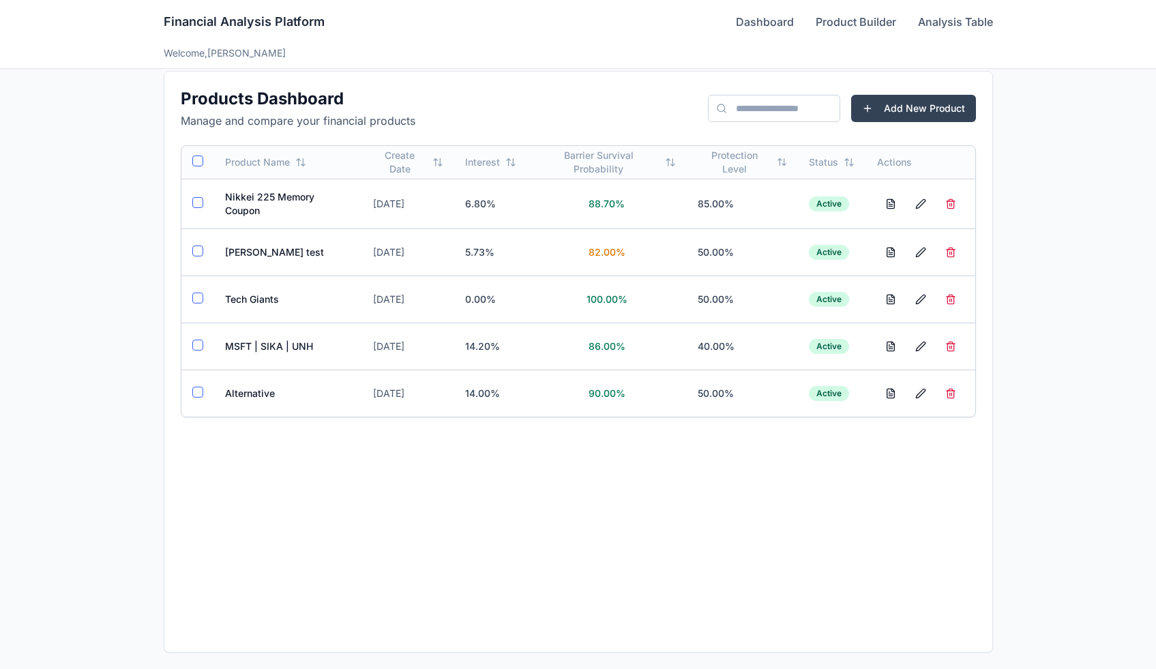
click at [245, 393] on td "Alternative" at bounding box center [288, 393] width 148 height 47
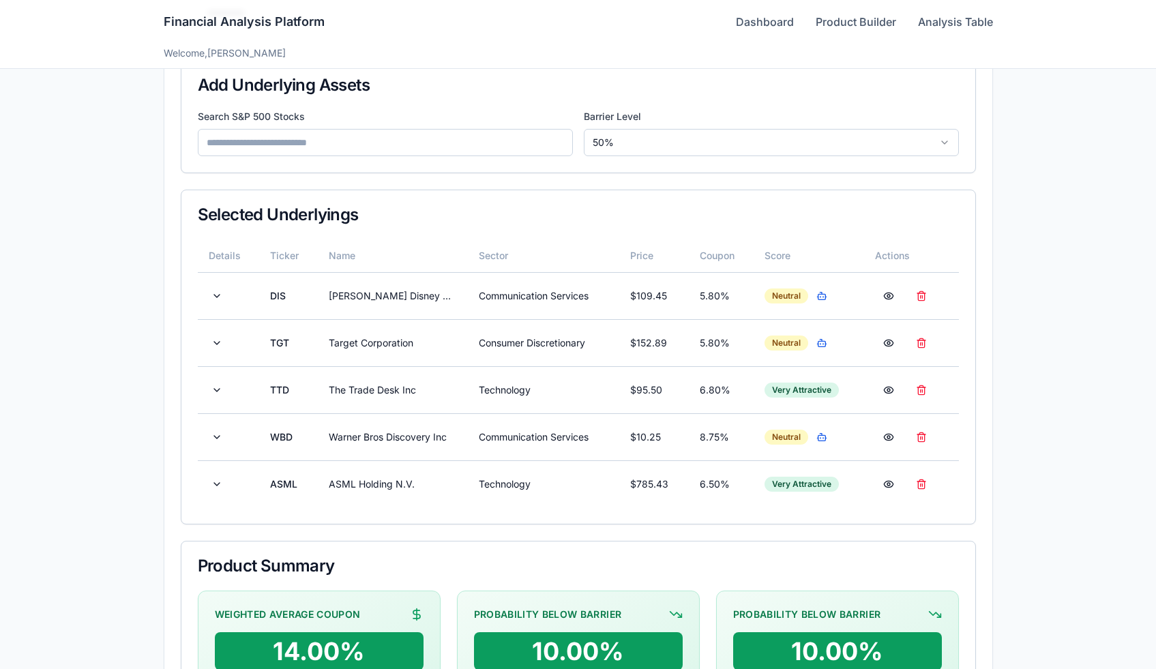
scroll to position [252, 0]
